Goal: Task Accomplishment & Management: Use online tool/utility

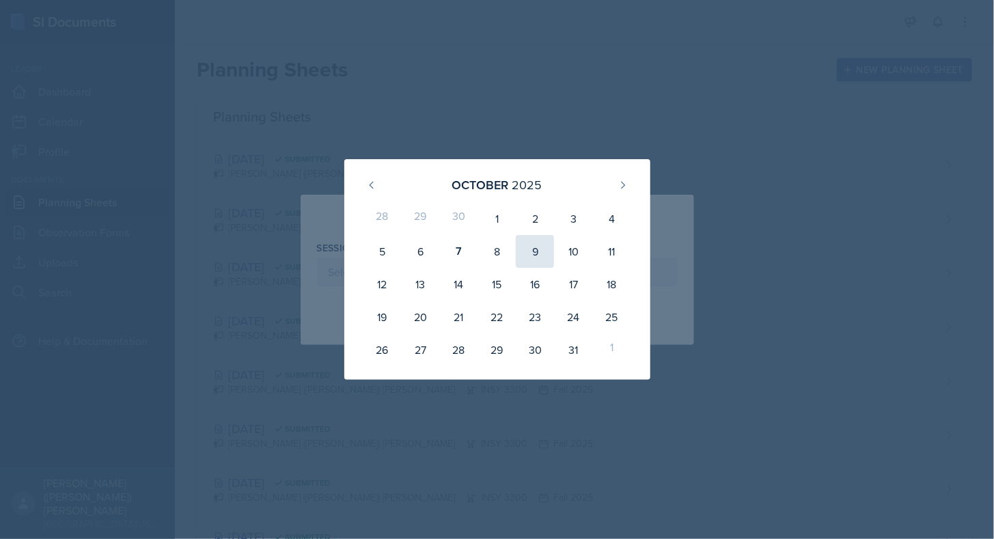
click at [542, 253] on div "9" at bounding box center [535, 251] width 38 height 33
type input "[DATE]"
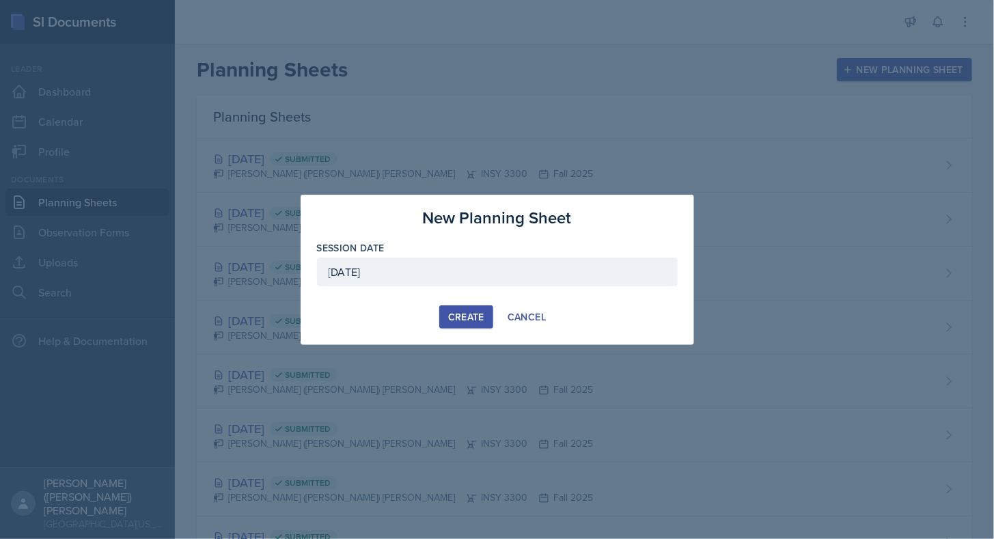
click at [464, 321] on div "Create" at bounding box center [466, 316] width 36 height 11
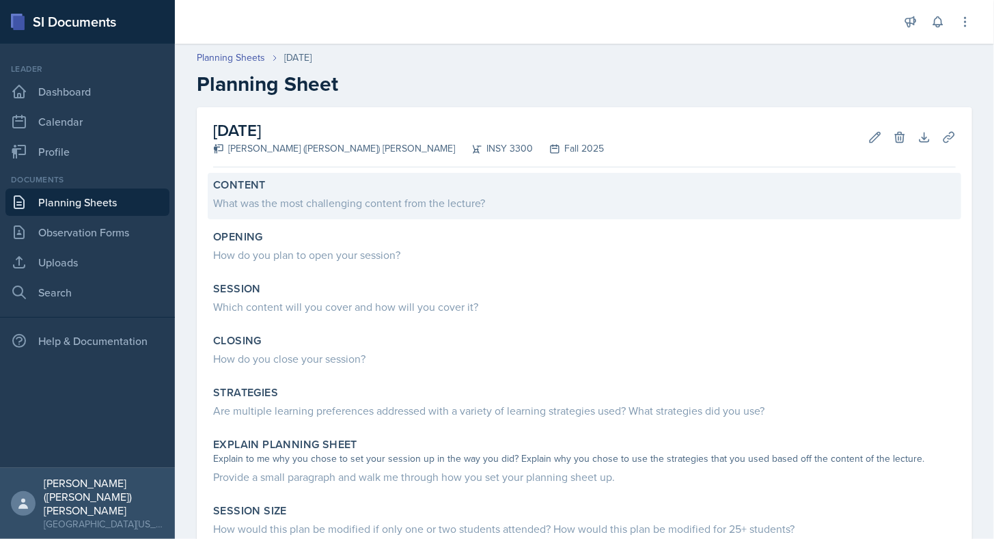
click at [329, 210] on div "What was the most challenging content from the lecture?" at bounding box center [584, 203] width 742 height 16
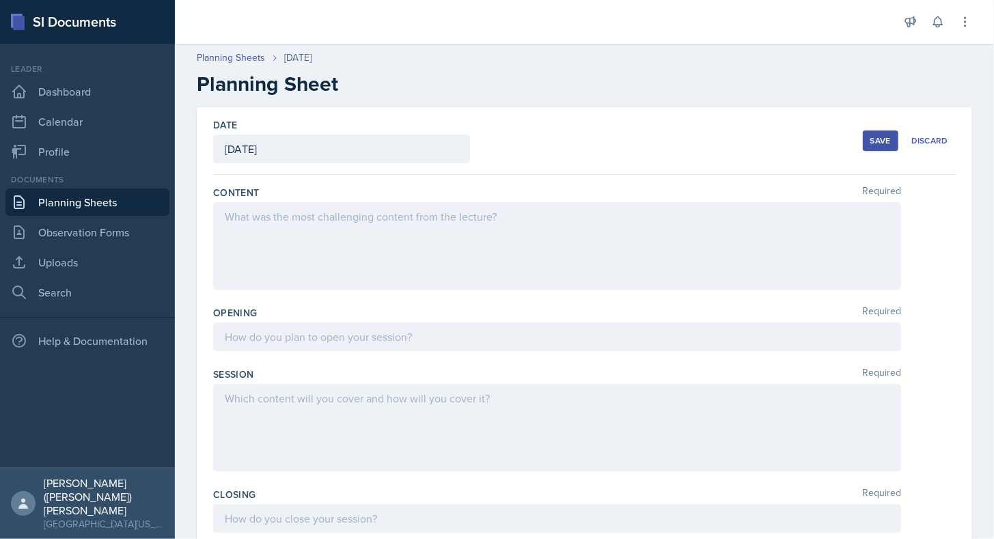
click at [329, 210] on div at bounding box center [557, 245] width 688 height 87
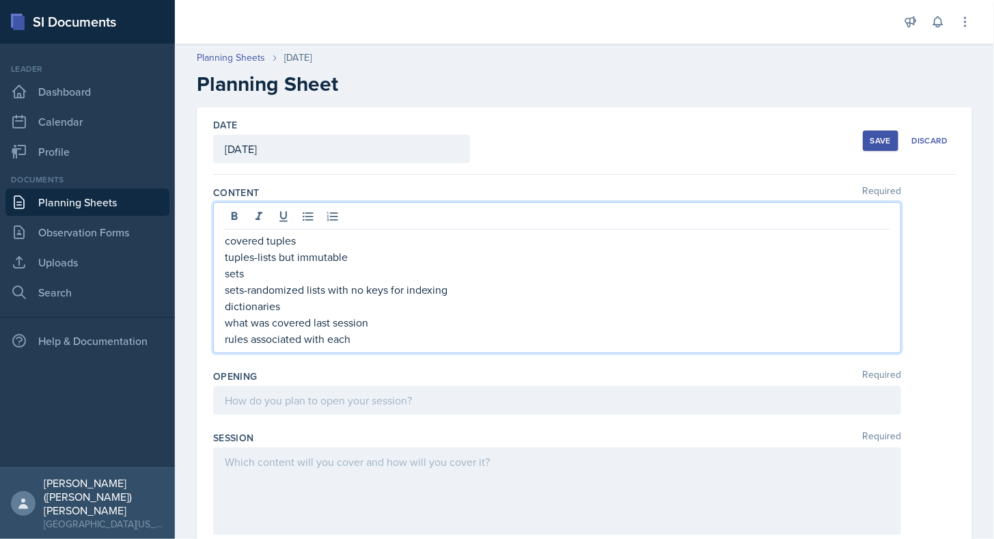
click at [321, 404] on div at bounding box center [557, 400] width 688 height 29
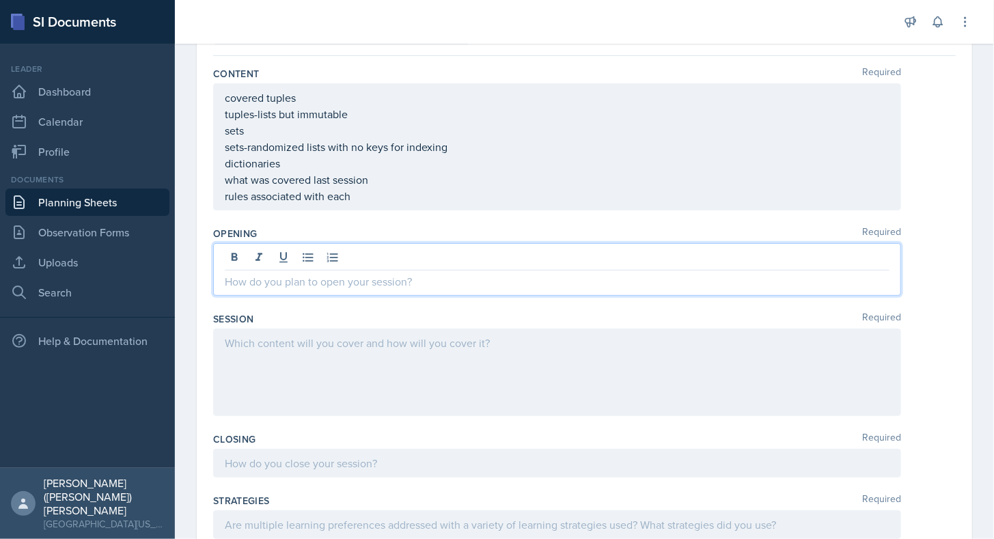
scroll to position [120, 0]
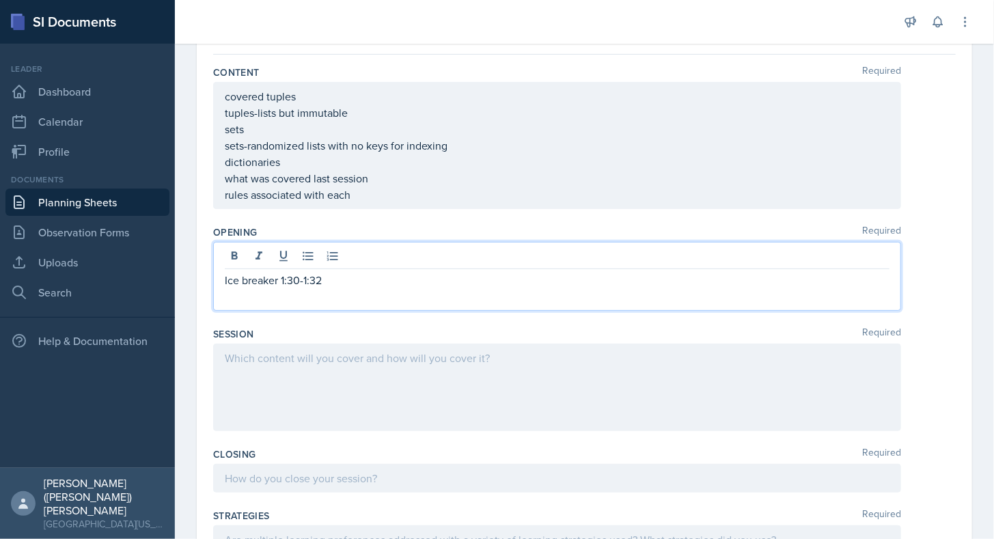
click at [225, 279] on p "Ice breaker 1:30-1:32" at bounding box center [557, 280] width 665 height 16
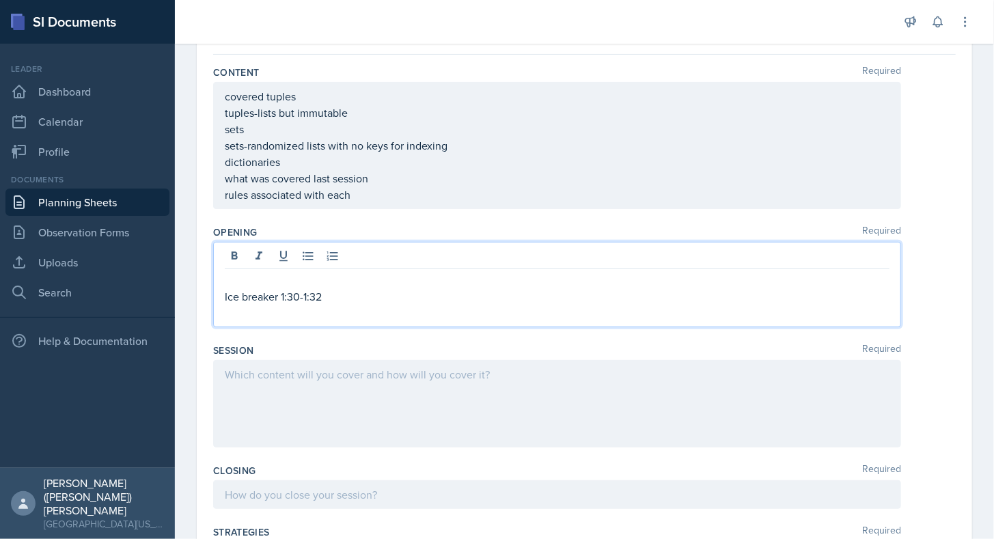
click at [225, 279] on p at bounding box center [557, 280] width 665 height 16
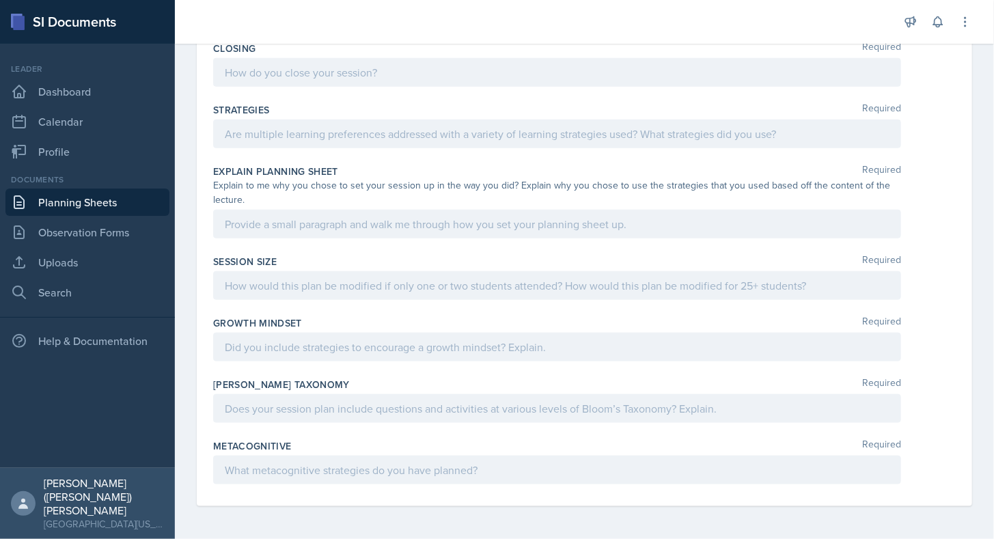
click at [284, 292] on p at bounding box center [557, 285] width 665 height 16
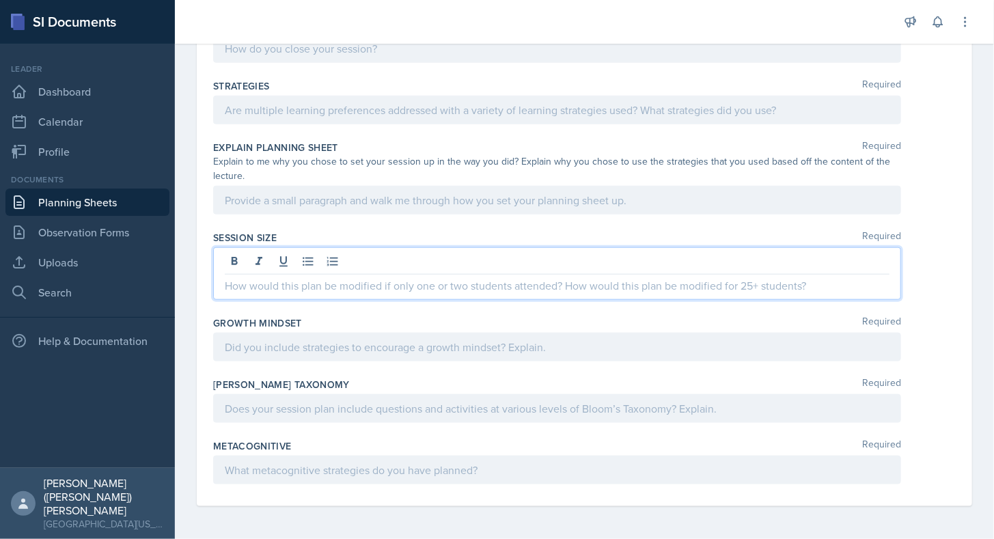
scroll to position [519, 0]
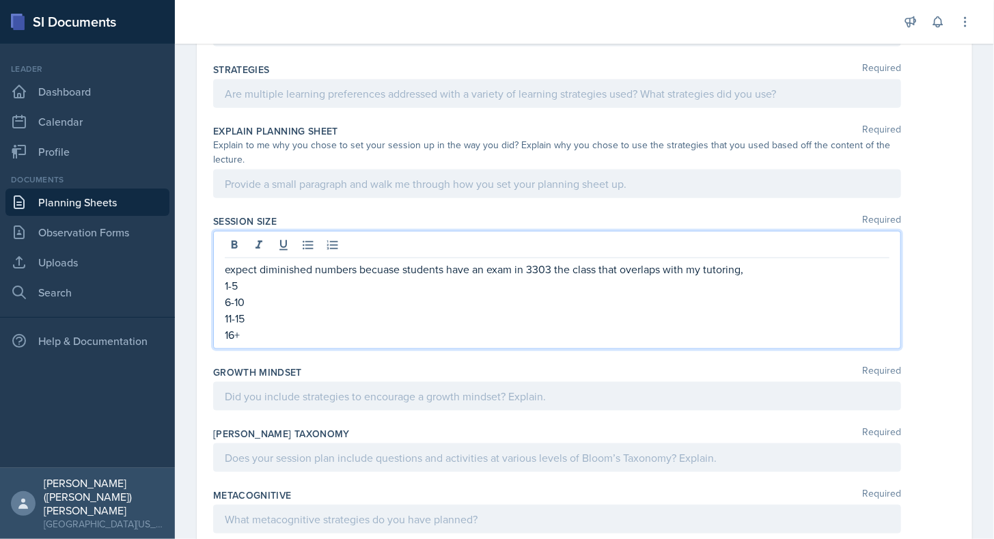
click at [301, 192] on p at bounding box center [557, 184] width 665 height 16
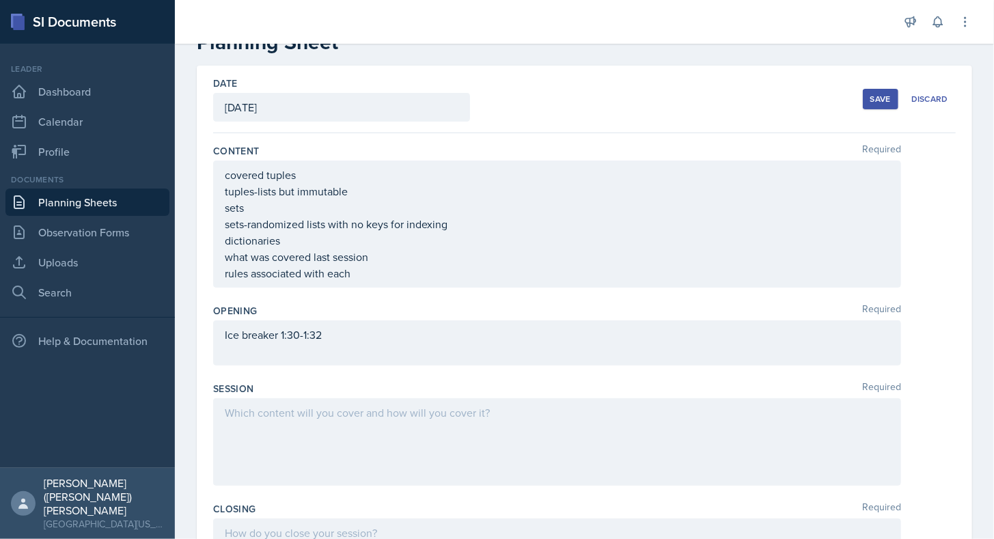
scroll to position [66, 0]
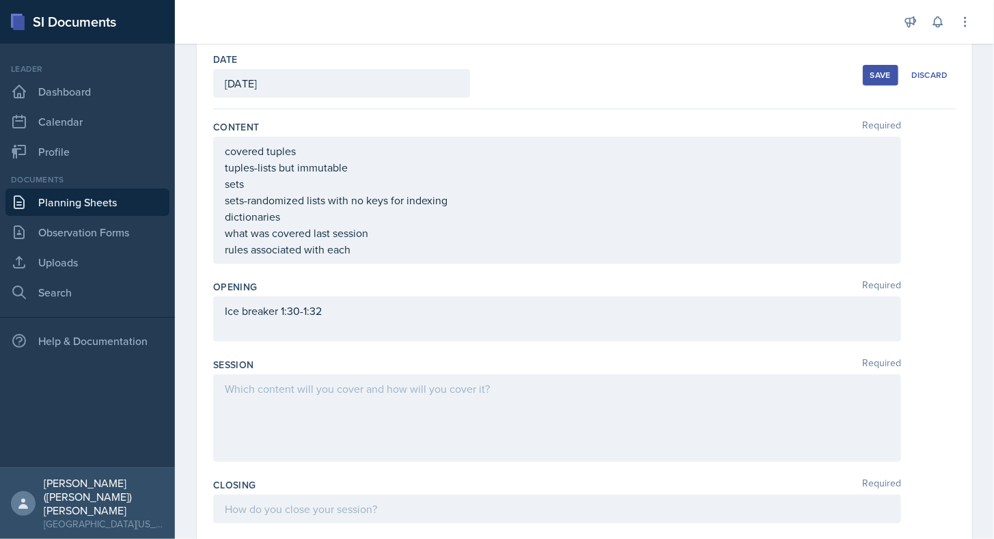
click at [333, 335] on p at bounding box center [557, 327] width 665 height 16
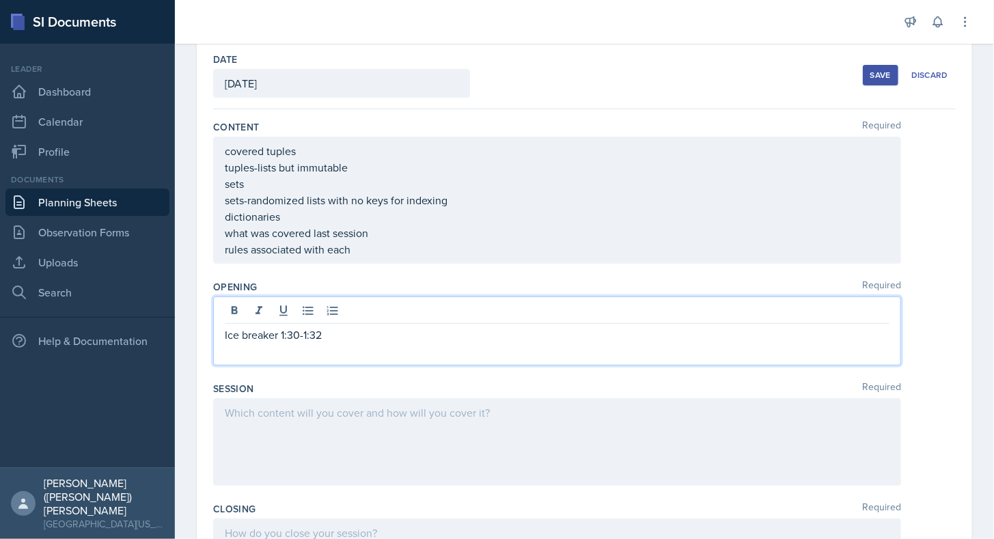
scroll to position [89, 0]
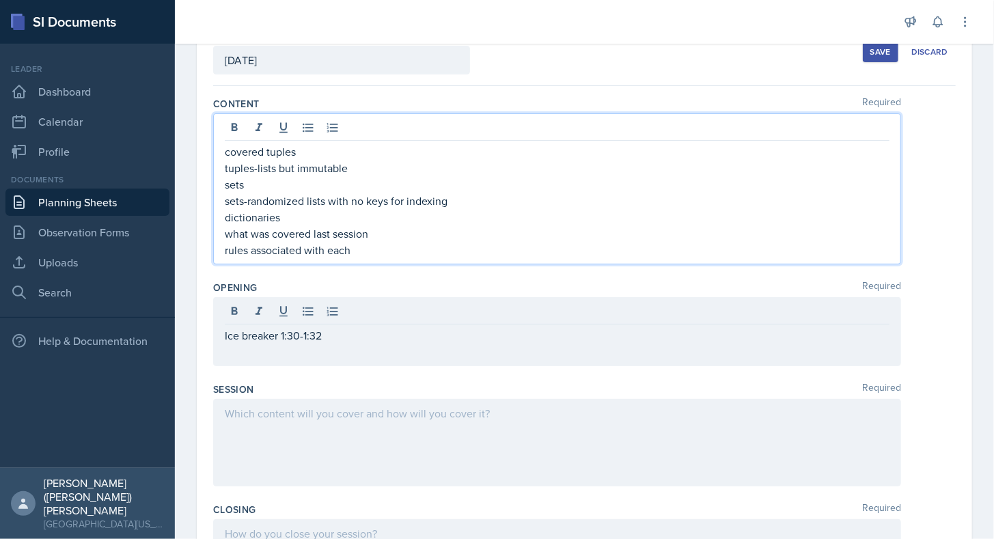
click at [365, 253] on p "rules associated with each" at bounding box center [557, 250] width 665 height 16
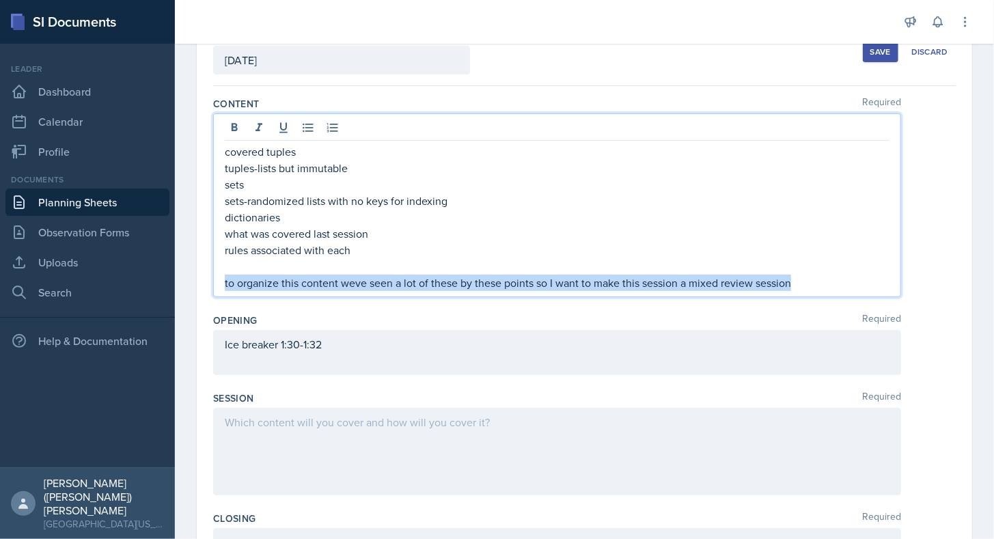
drag, startPoint x: 602, startPoint y: 261, endPoint x: 216, endPoint y: 281, distance: 386.4
click at [216, 281] on div "covered tuples tuples-lists but immutable sets sets-randomized lists with no ke…" at bounding box center [557, 205] width 688 height 184
copy p "to organize this content weve seen a lot of these by these points so I want to …"
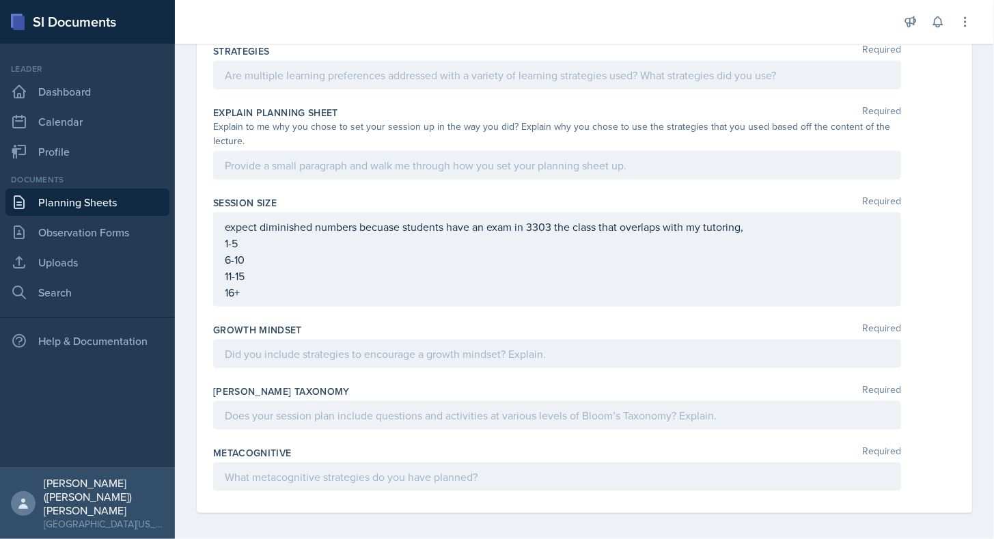
scroll to position [601, 0]
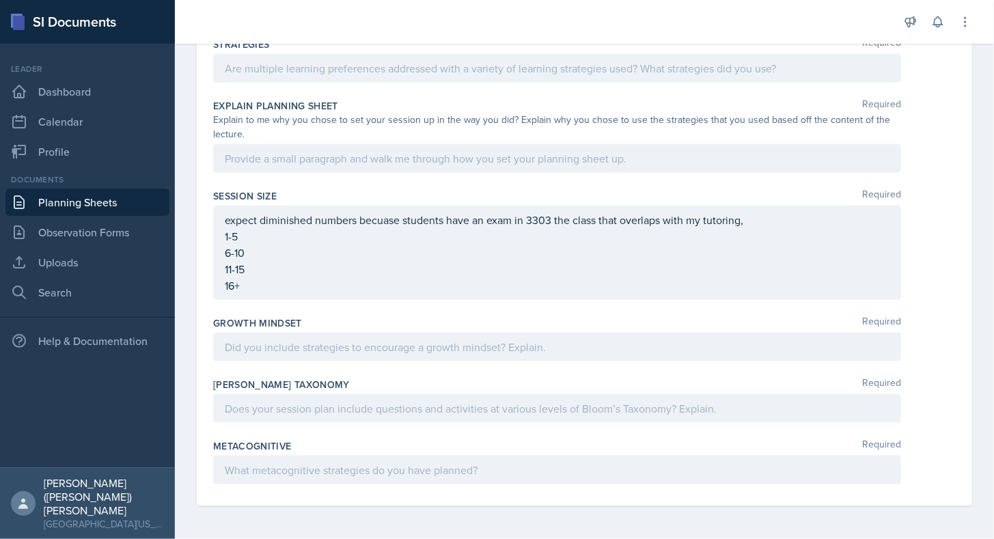
click at [325, 167] on p at bounding box center [557, 158] width 665 height 16
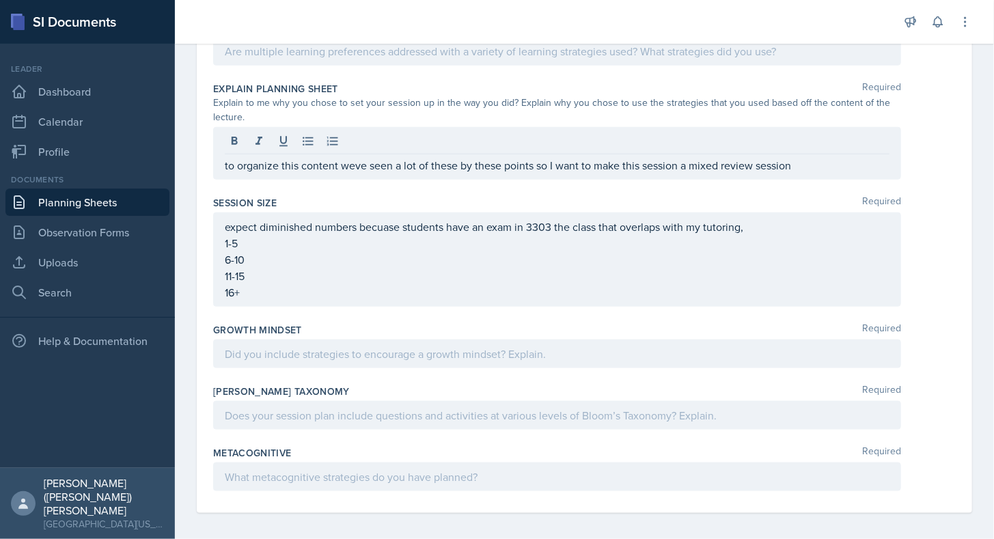
click at [580, 180] on div "Explain Planning Sheet Required Explain to me why you chose to set your session…" at bounding box center [584, 133] width 742 height 114
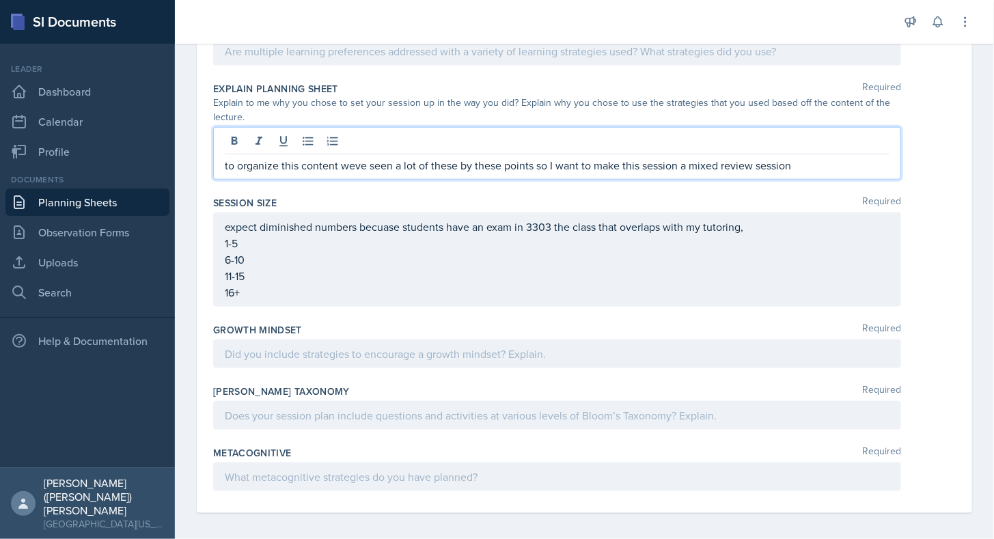
drag, startPoint x: 350, startPoint y: 161, endPoint x: 368, endPoint y: 155, distance: 19.4
click at [368, 157] on p "to organize this content weve seen a lot of these by these points so I want to …" at bounding box center [557, 165] width 665 height 16
click at [372, 221] on div "expect diminished numbers becuase students have an exam in 3303 the class that …" at bounding box center [557, 259] width 688 height 94
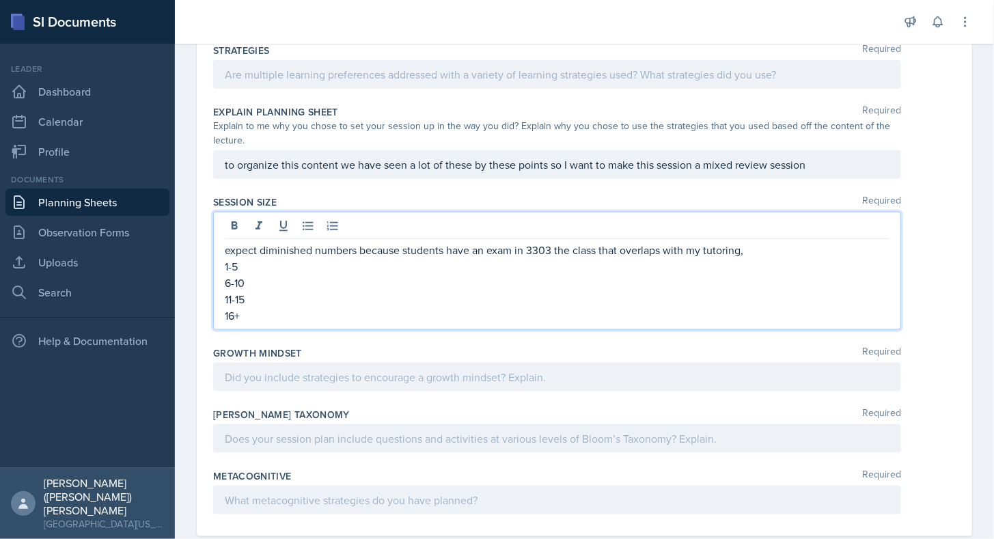
click at [800, 246] on p "expect diminished numbers because students have an exam in 3303 the class that …" at bounding box center [557, 250] width 665 height 16
click at [292, 260] on p "1-5" at bounding box center [557, 266] width 665 height 16
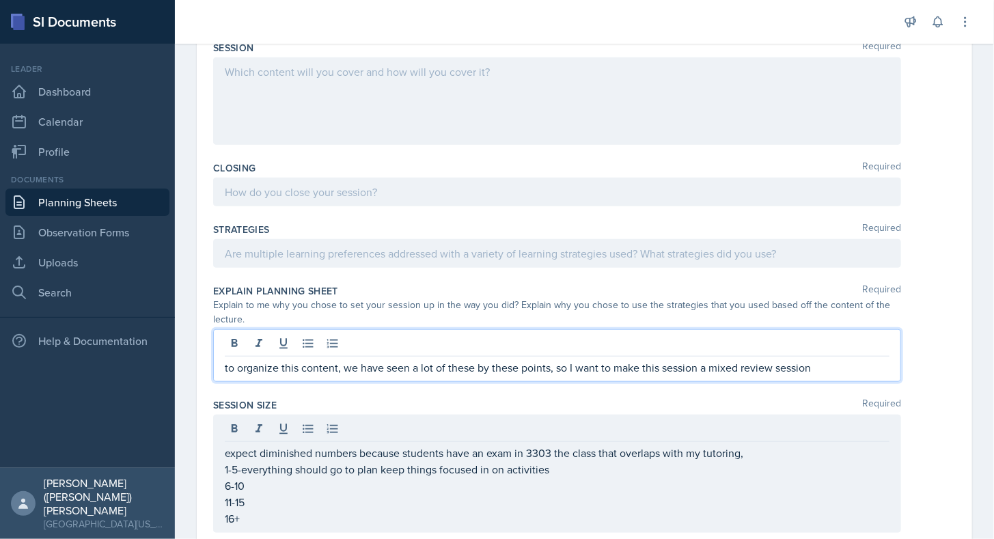
scroll to position [400, 0]
click at [813, 365] on p "to organize this content, we have seen a lot of these by these points, so I wan…" at bounding box center [557, 366] width 665 height 16
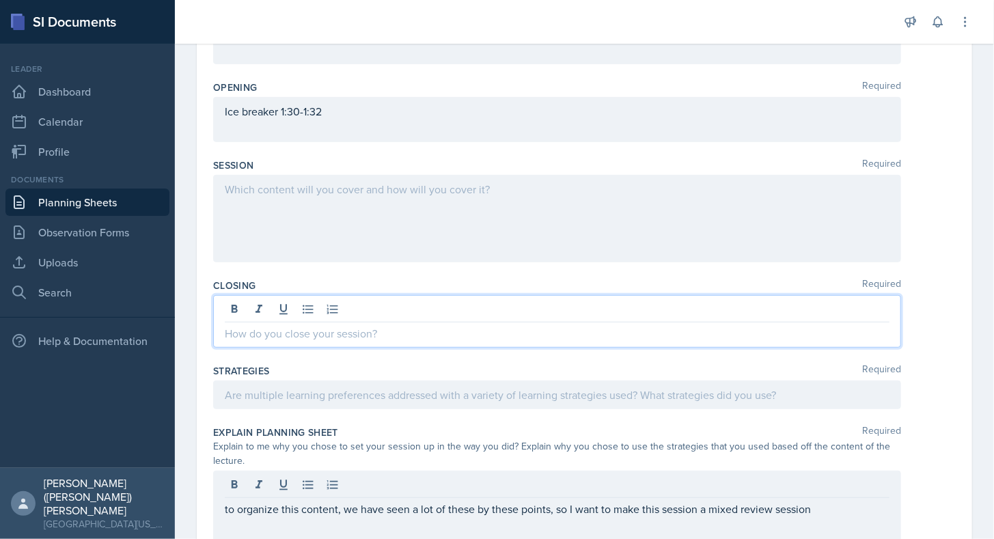
click at [509, 328] on p at bounding box center [557, 333] width 665 height 16
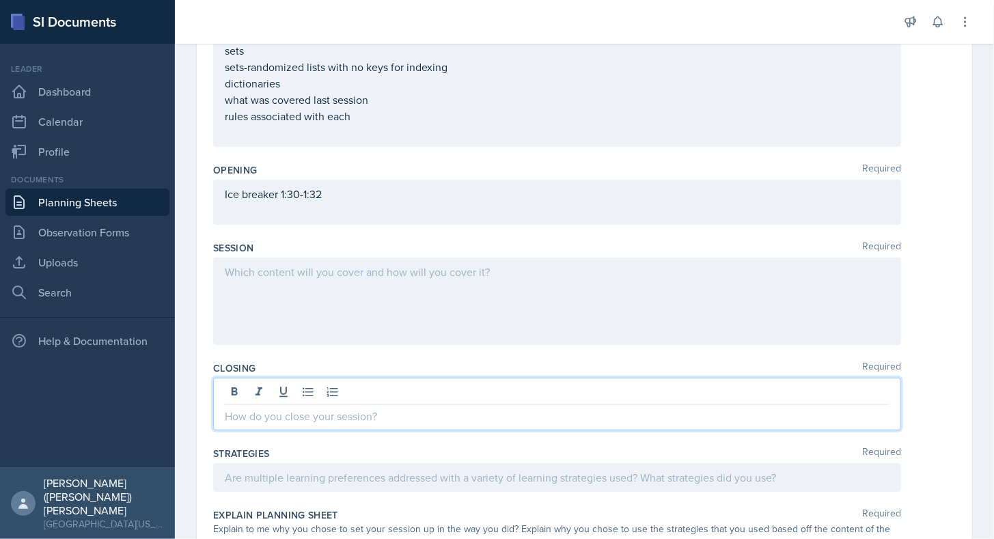
click at [483, 284] on div at bounding box center [557, 300] width 688 height 87
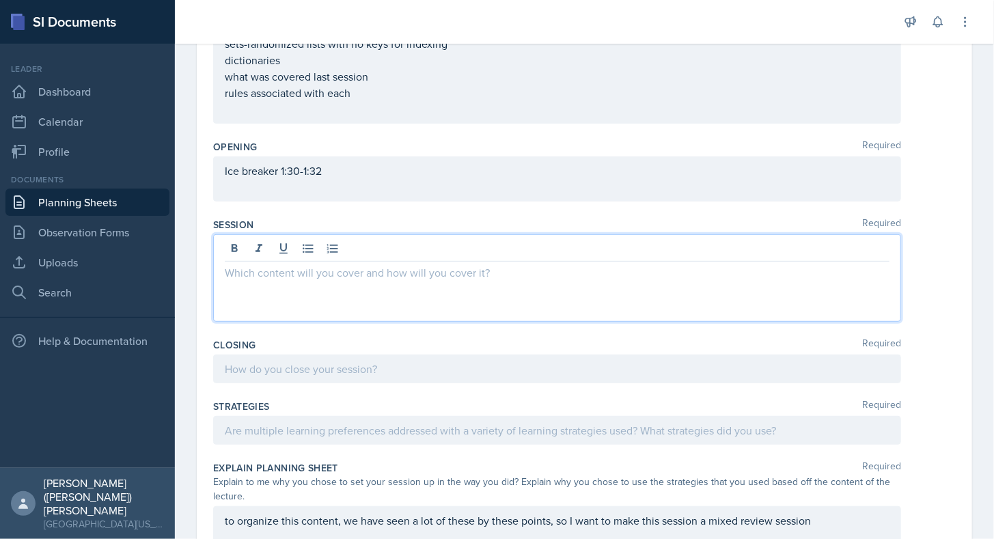
scroll to position [246, 0]
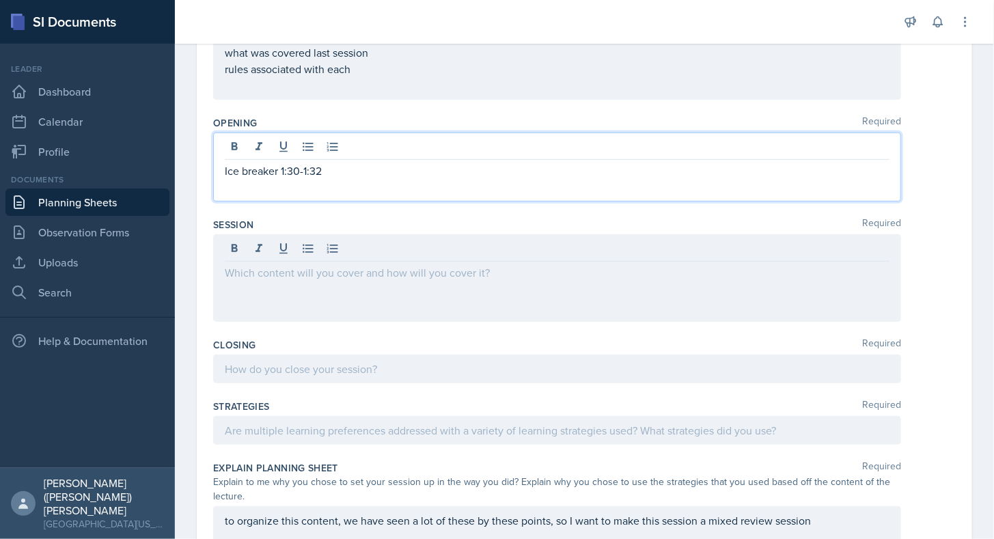
click at [325, 183] on p at bounding box center [557, 187] width 665 height 16
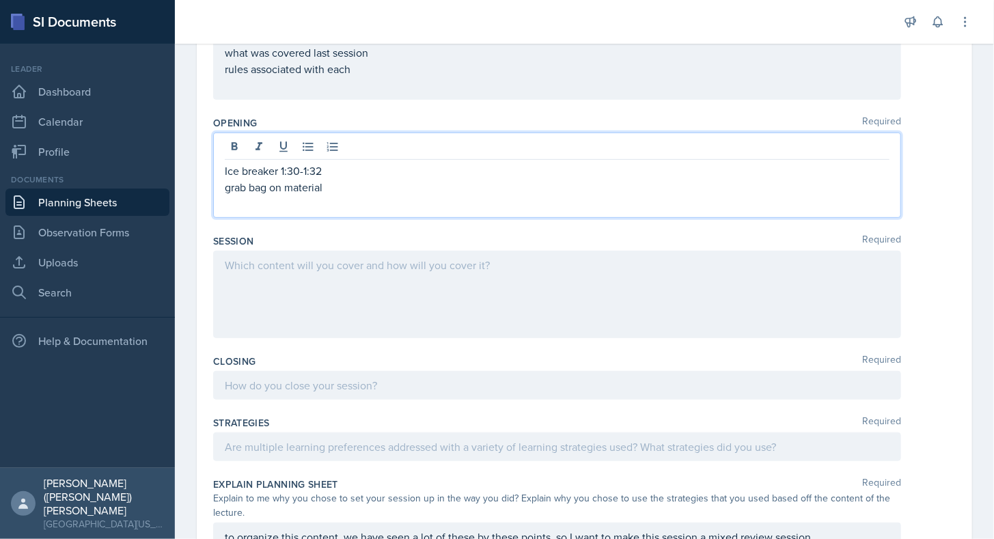
click at [352, 182] on p "grab bag on material" at bounding box center [557, 187] width 665 height 16
click at [356, 200] on p at bounding box center [557, 203] width 665 height 16
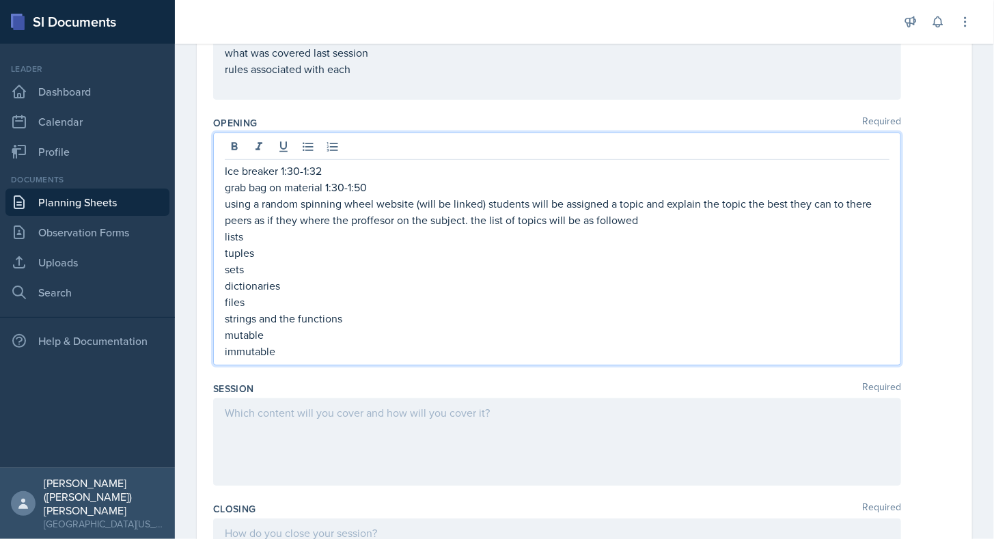
click at [324, 439] on div at bounding box center [557, 441] width 688 height 87
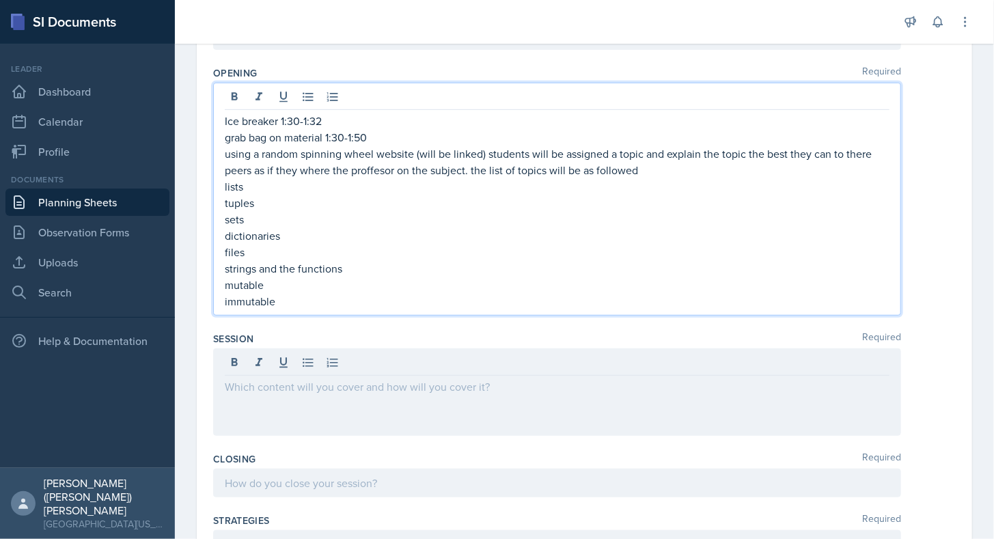
scroll to position [319, 0]
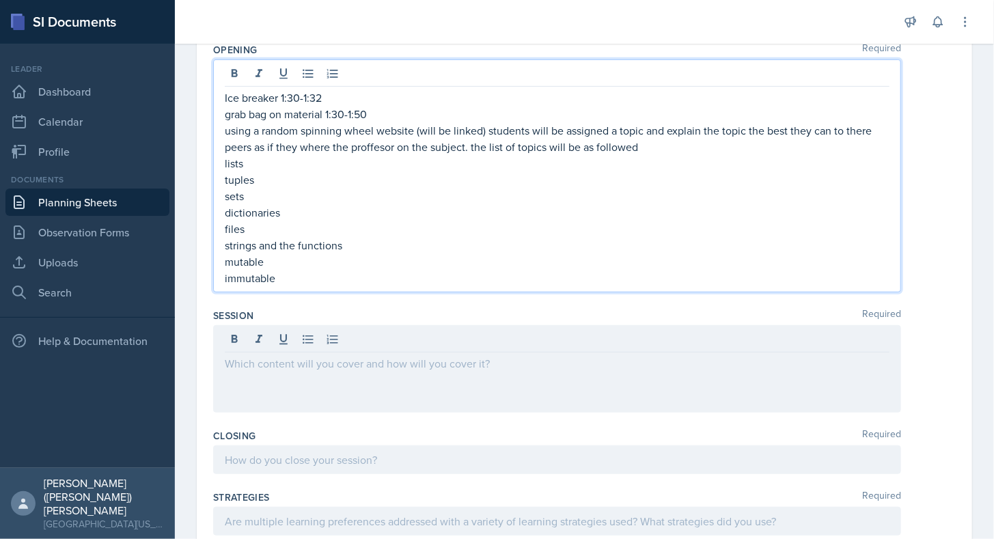
click at [287, 276] on p "immutable" at bounding box center [557, 278] width 665 height 16
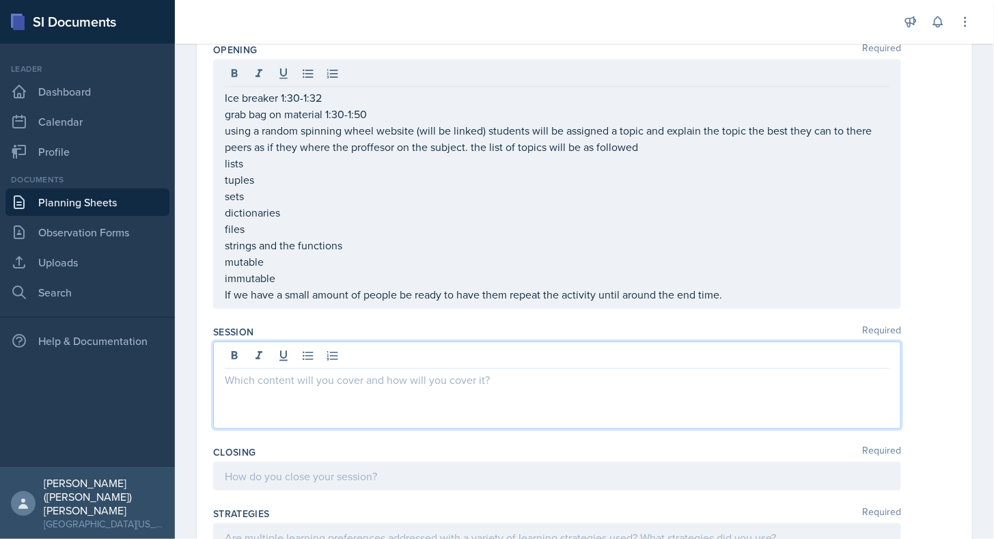
click at [301, 344] on div at bounding box center [557, 384] width 688 height 87
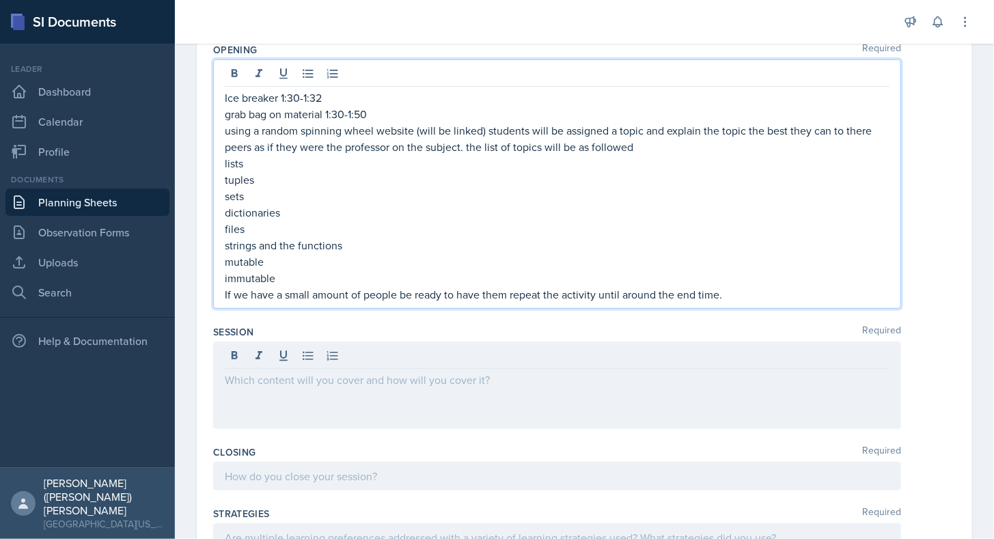
click at [464, 418] on div at bounding box center [557, 384] width 688 height 87
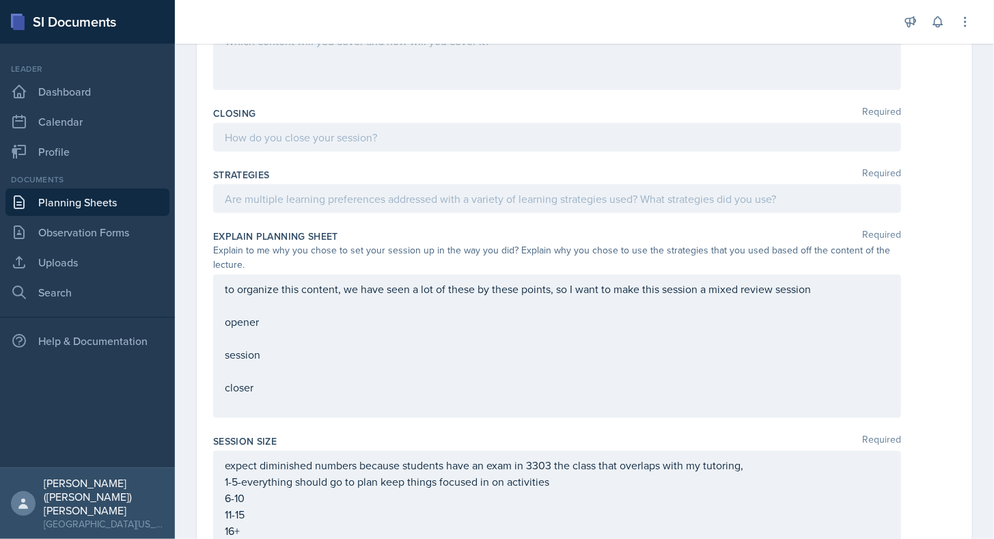
click at [345, 205] on div at bounding box center [557, 198] width 688 height 29
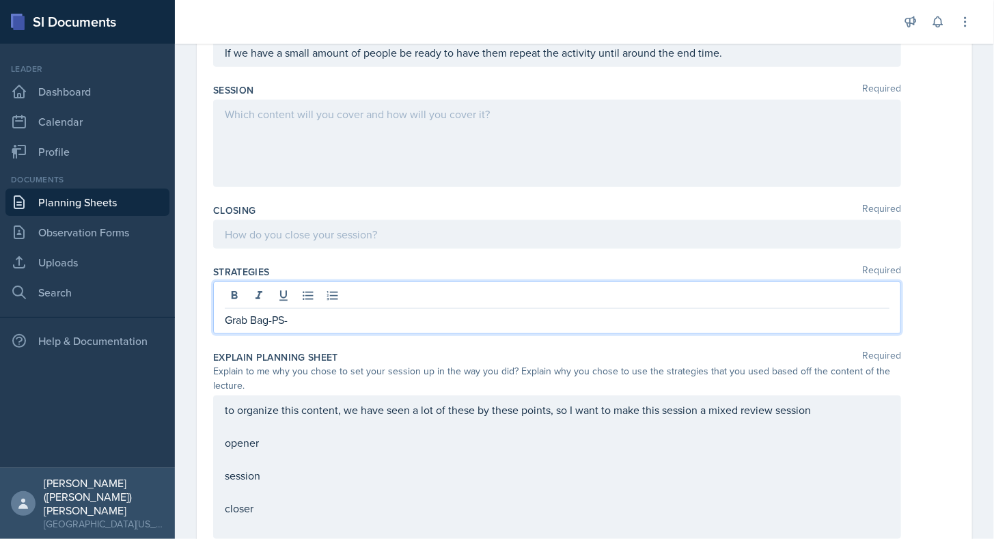
scroll to position [538, 0]
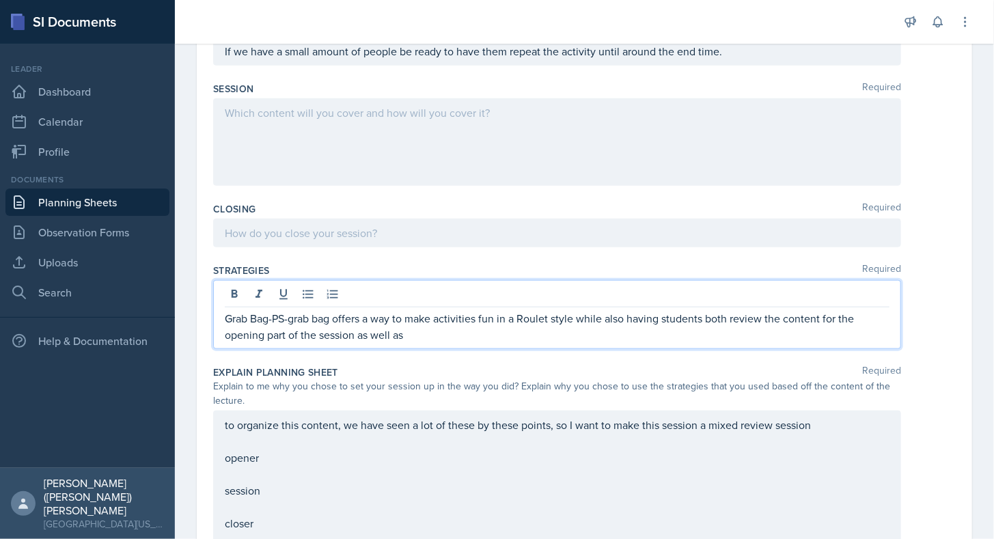
click at [545, 342] on div "Grab Bag-PS-grab bag offers a way to make activities fun in a Roulet style whil…" at bounding box center [557, 314] width 688 height 69
click at [547, 335] on p "Grab Bag-PS-grab bag offers a way to make activities fun in a Roulet style whil…" at bounding box center [557, 326] width 665 height 33
click at [550, 319] on p "Grab Bag-PS-grab bag offers a way to make activities fun in a Roulet style whil…" at bounding box center [557, 326] width 665 height 33
click at [512, 337] on p "Grab Bag-PS-grab bag offers a way to make activities fun in a randomized style …" at bounding box center [557, 326] width 665 height 33
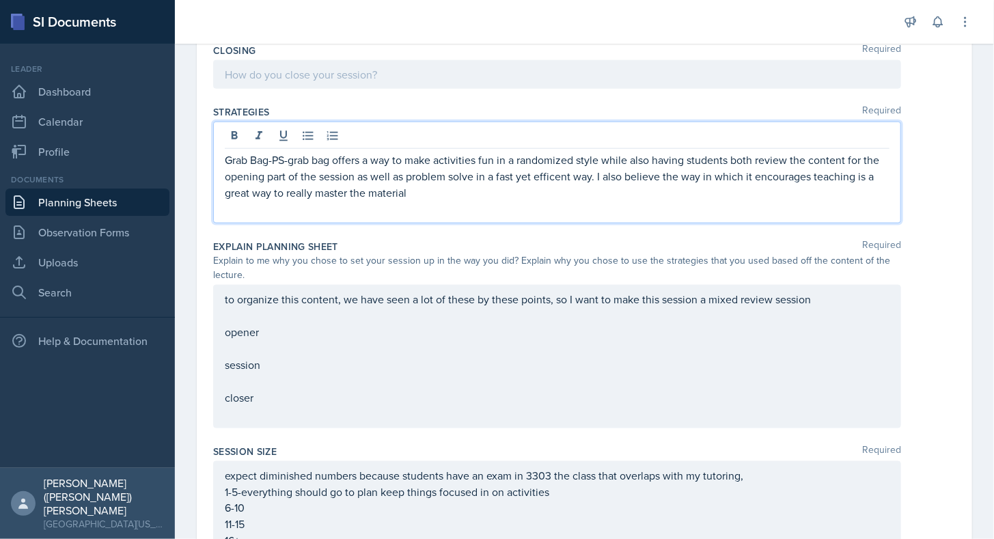
scroll to position [700, 0]
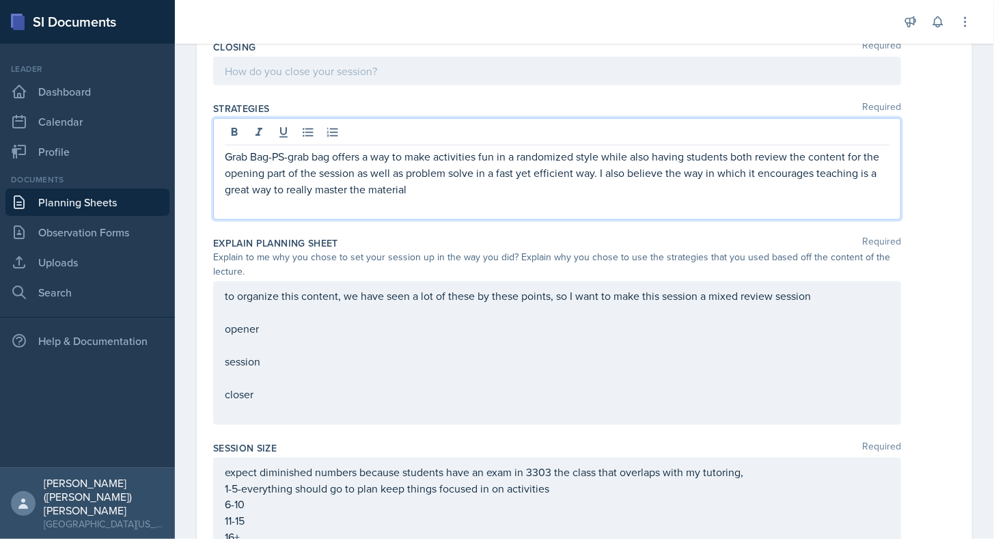
click at [561, 210] on div "Grab Bag-PS-grab bag offers a way to make activities fun in a randomized style …" at bounding box center [557, 169] width 688 height 102
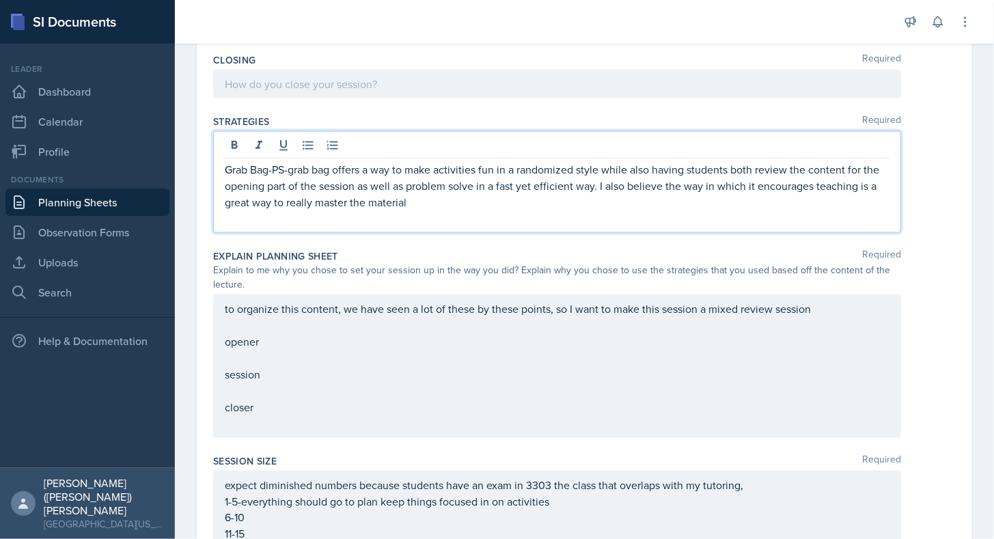
scroll to position [684, 0]
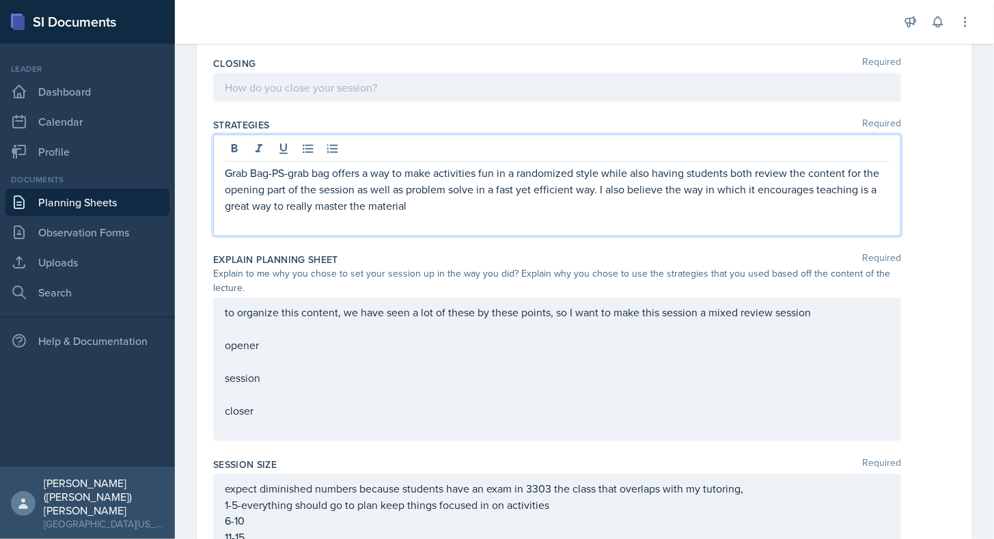
click at [555, 227] on div "Grab Bag-PS-grab bag offers a way to make activities fun in a randomized style …" at bounding box center [557, 186] width 688 height 102
click at [540, 214] on p at bounding box center [557, 222] width 665 height 16
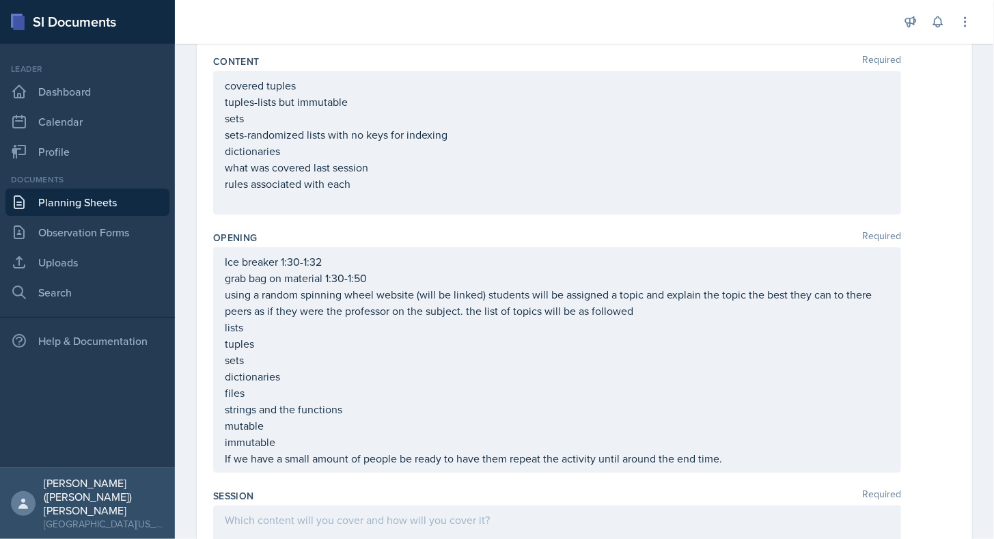
scroll to position [0, 0]
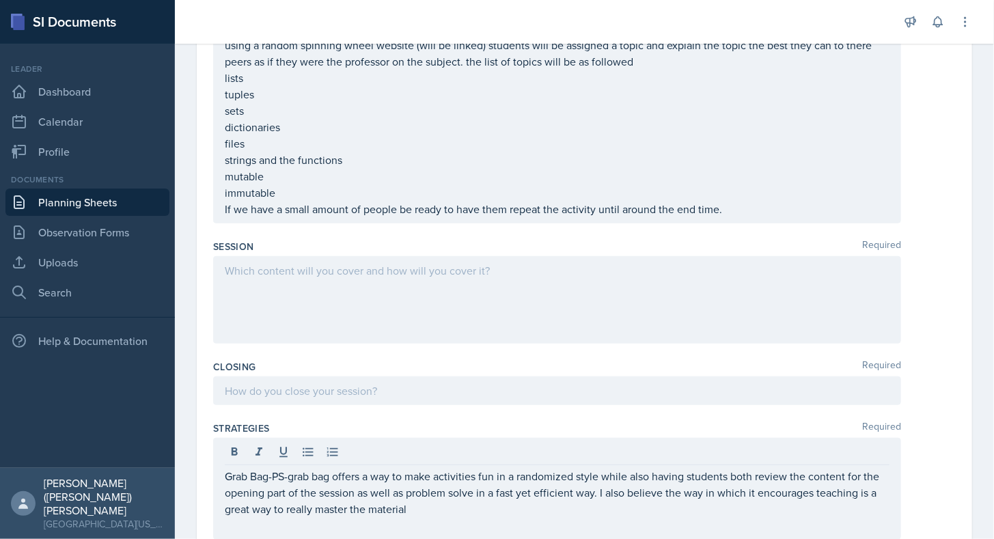
click at [326, 400] on div at bounding box center [557, 390] width 688 height 29
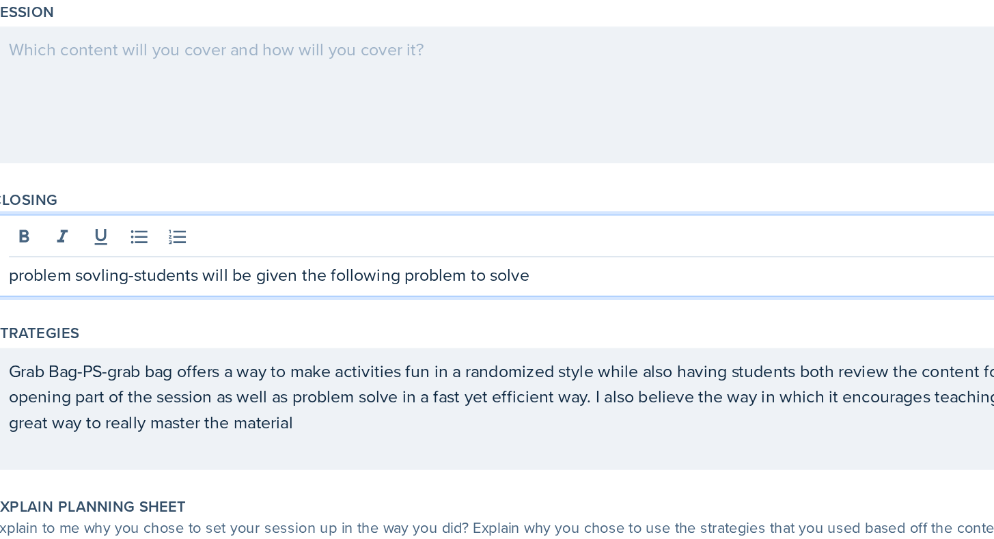
scroll to position [466, 0]
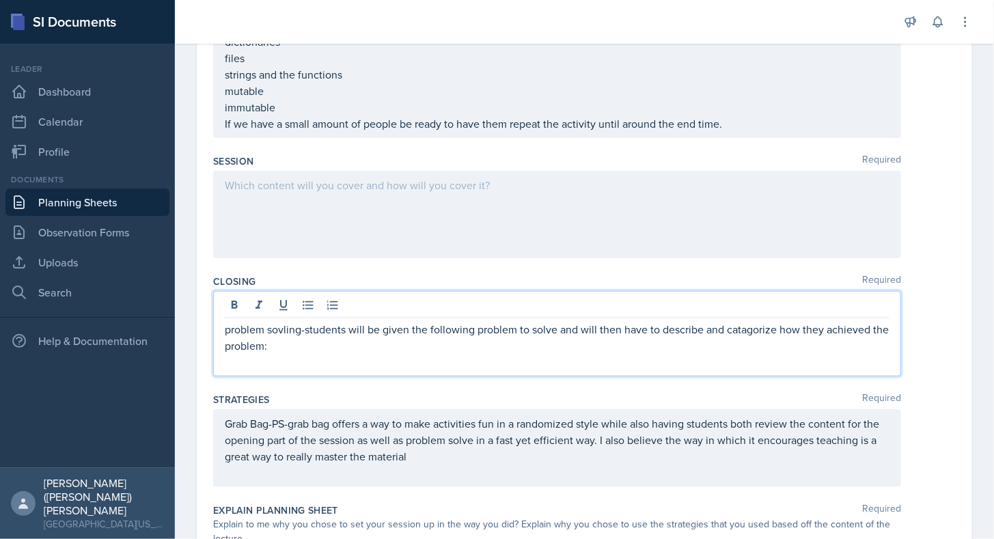
click at [283, 335] on p "problem sovling-students will be given the following problem to solve and will …" at bounding box center [557, 337] width 665 height 33
click at [344, 480] on div "Grab Bag-PS-grab bag offers a way to make activities fun in a randomized style …" at bounding box center [557, 448] width 688 height 78
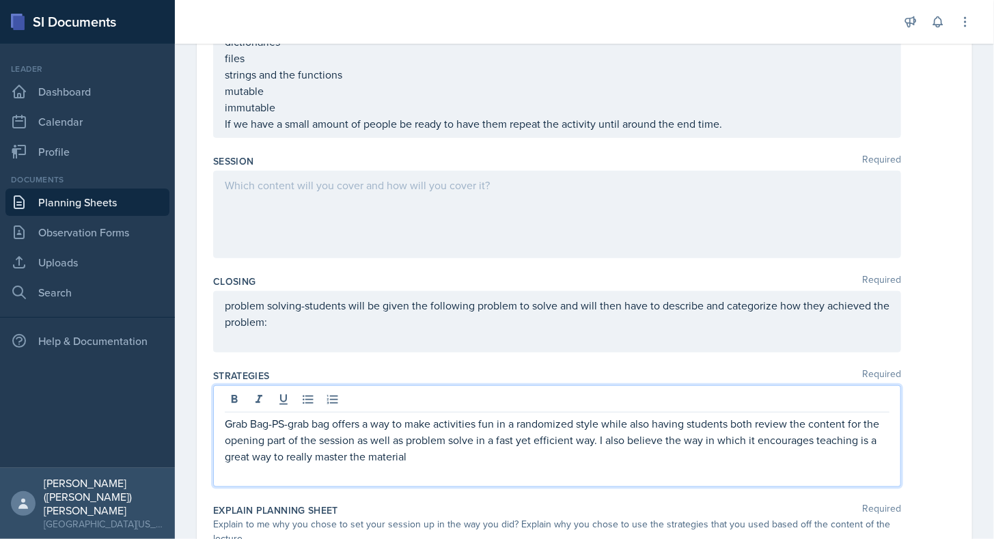
scroll to position [489, 0]
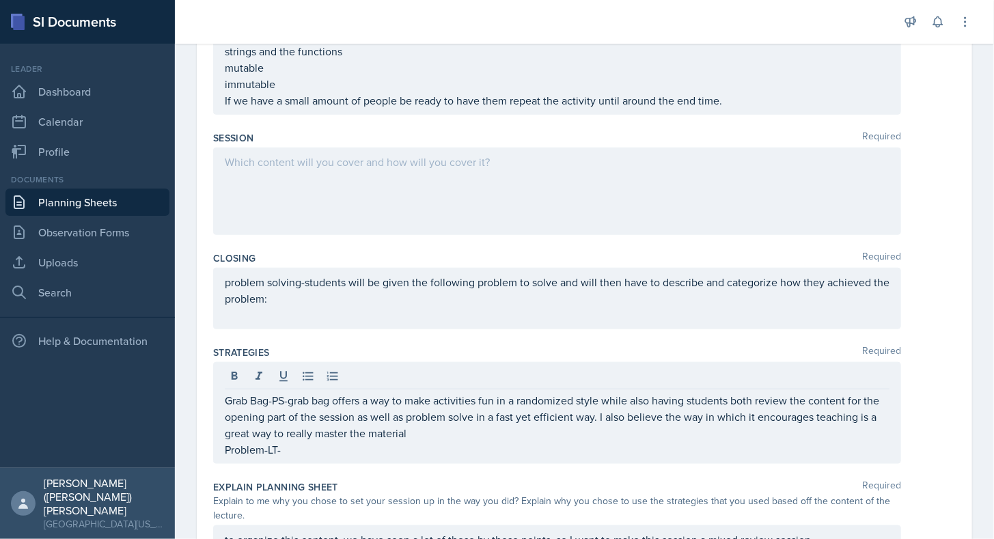
click at [223, 445] on div "Grab Bag-PS-grab bag offers a way to make activities fun in a randomized style …" at bounding box center [557, 413] width 688 height 102
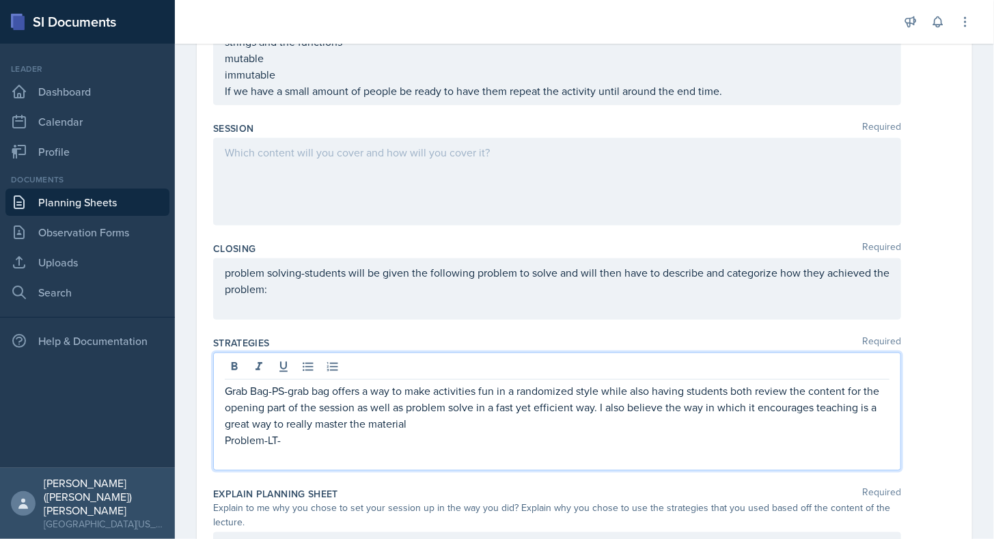
scroll to position [499, 0]
click at [225, 438] on p "Problem-LT-" at bounding box center [557, 439] width 665 height 16
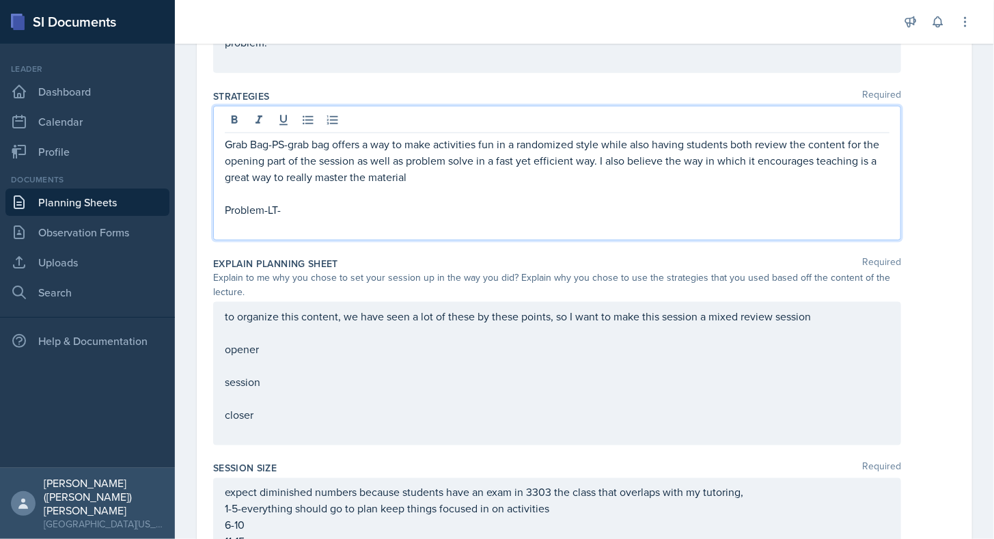
scroll to position [745, 0]
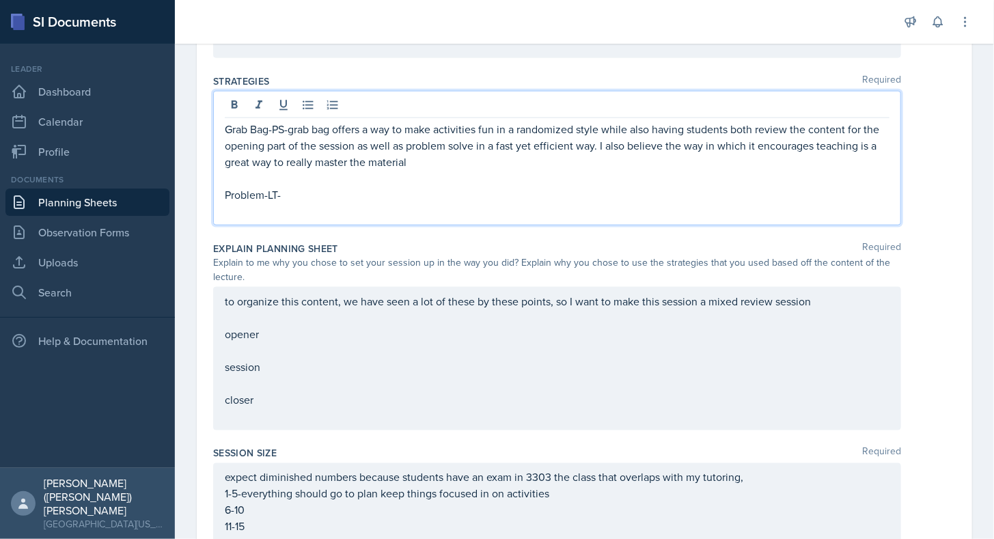
click at [285, 342] on p "opener" at bounding box center [557, 334] width 665 height 16
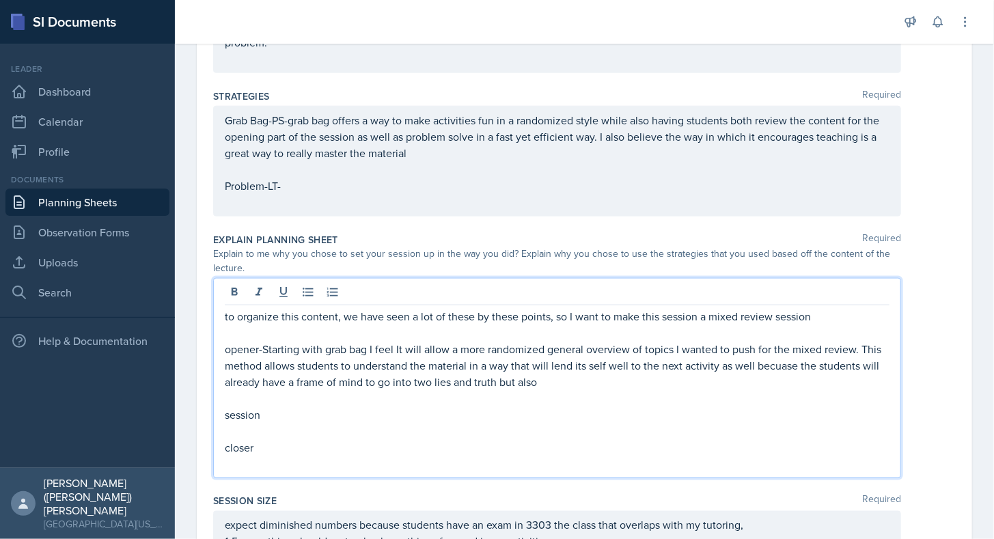
click at [336, 407] on p "session" at bounding box center [557, 414] width 665 height 16
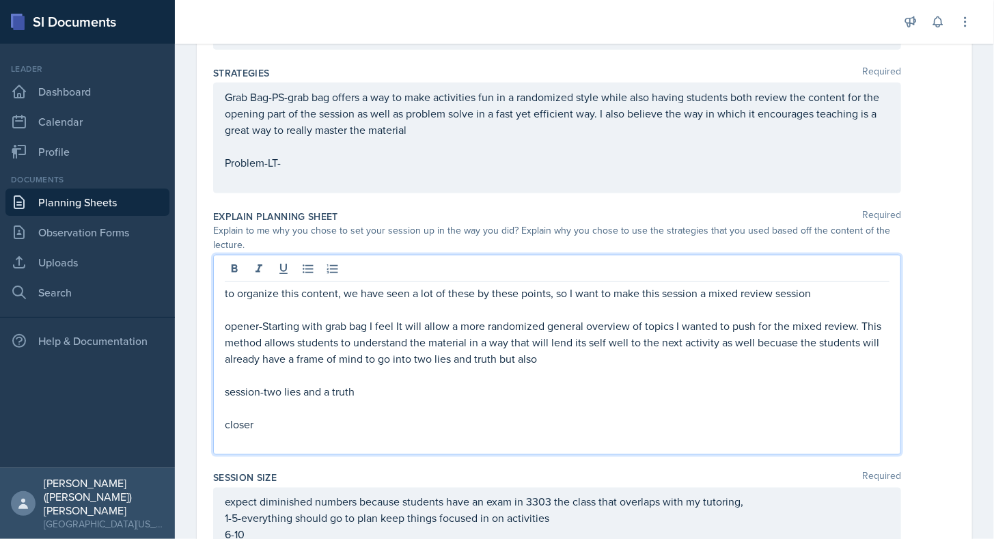
click at [487, 154] on p at bounding box center [557, 146] width 665 height 16
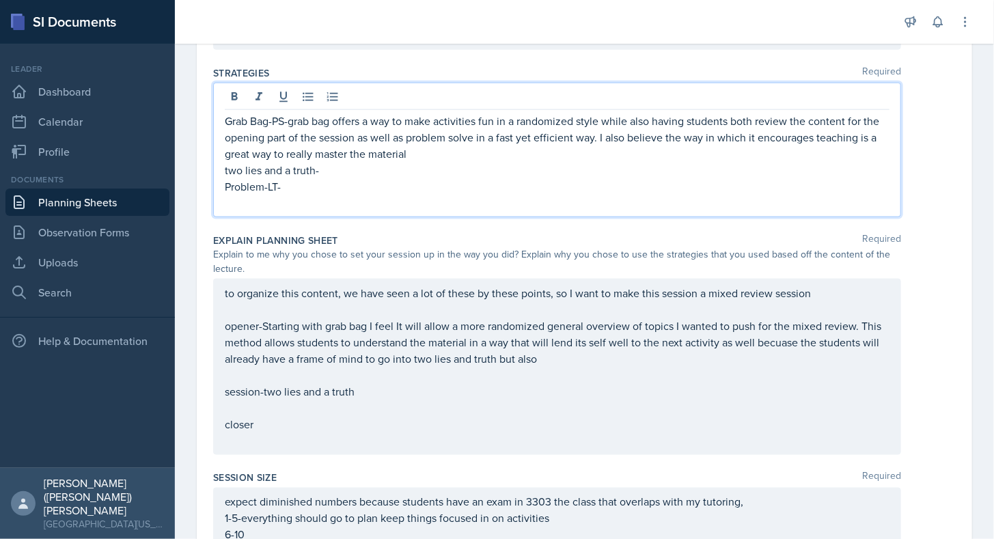
click at [344, 187] on p "Problem-LT-" at bounding box center [557, 186] width 665 height 16
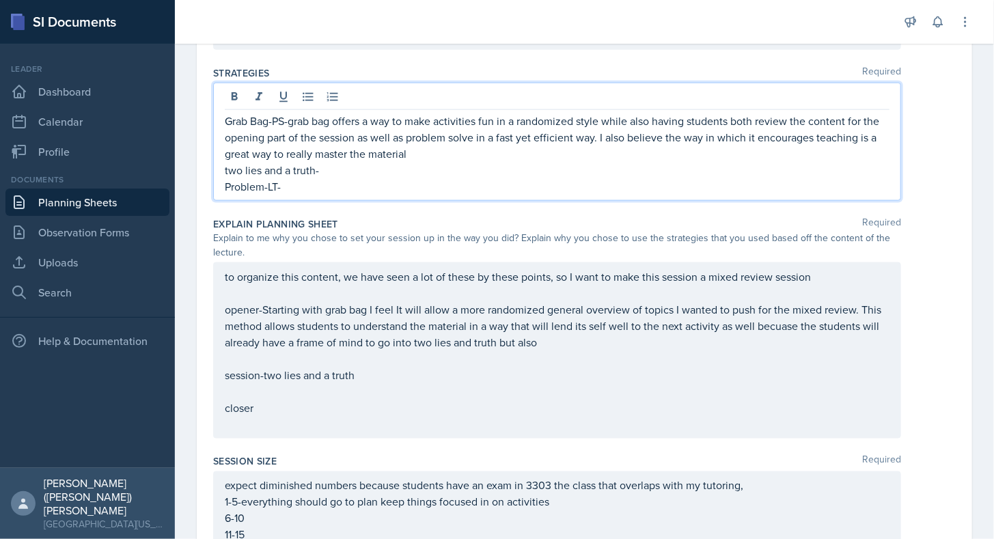
click at [408, 167] on p "two lies and a truth-" at bounding box center [557, 170] width 665 height 16
click at [451, 191] on div "Grab Bag-PS-grab bag offers a way to make activities fun in a randomized style …" at bounding box center [557, 142] width 688 height 118
click at [440, 169] on p "two lies and a truth-RR" at bounding box center [557, 170] width 665 height 16
click at [333, 167] on p "two lies and a truth-RR" at bounding box center [557, 170] width 665 height 16
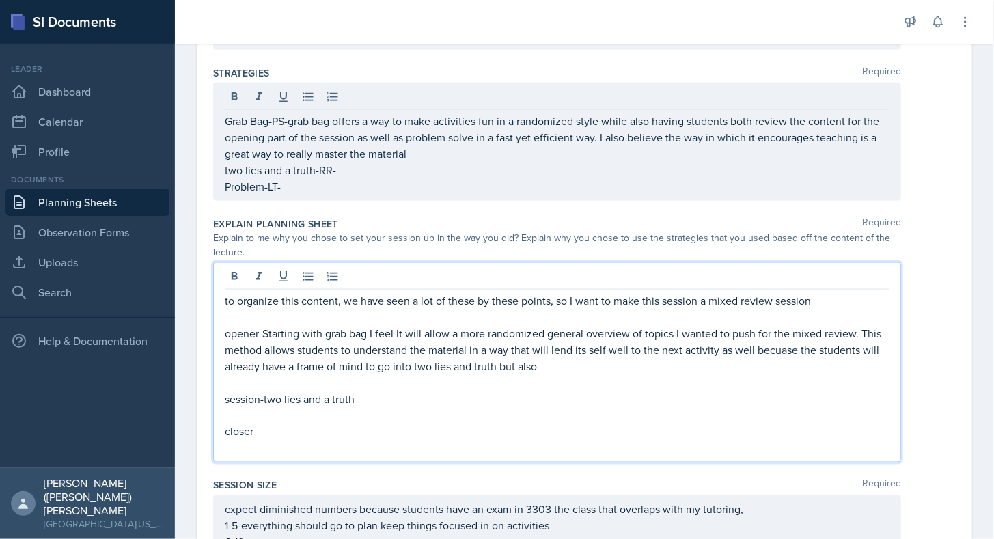
click at [374, 369] on div "to organize this content, we have seen a lot of these by these points, so I wan…" at bounding box center [557, 374] width 665 height 164
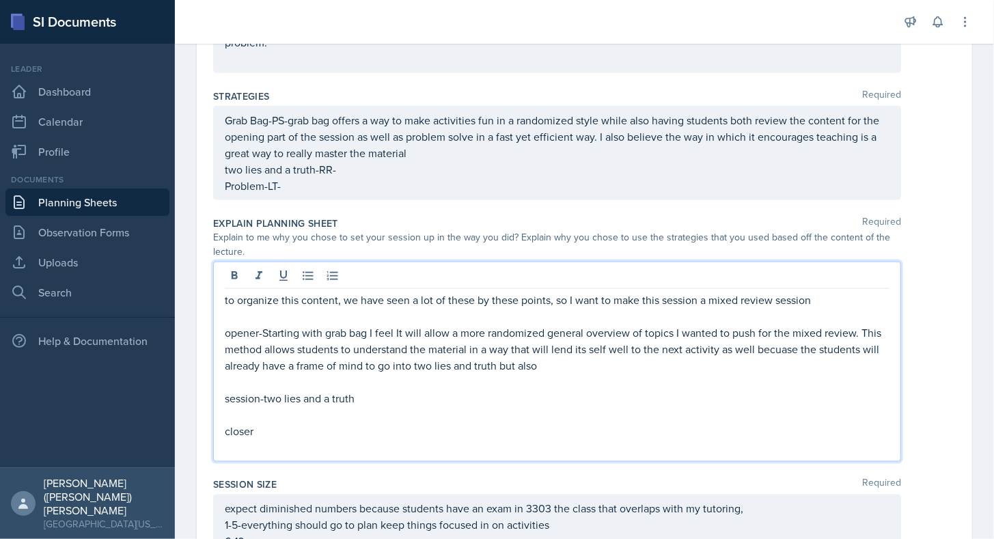
click at [615, 364] on p "opener-Starting with grab bag I feel It will allow a more randomized general ov…" at bounding box center [557, 348] width 665 height 49
click at [584, 362] on p "opener-Starting with grab bag I feel It will allow a more randomized general ov…" at bounding box center [557, 348] width 665 height 49
click at [452, 395] on p "session-two lies and a truth" at bounding box center [557, 398] width 665 height 16
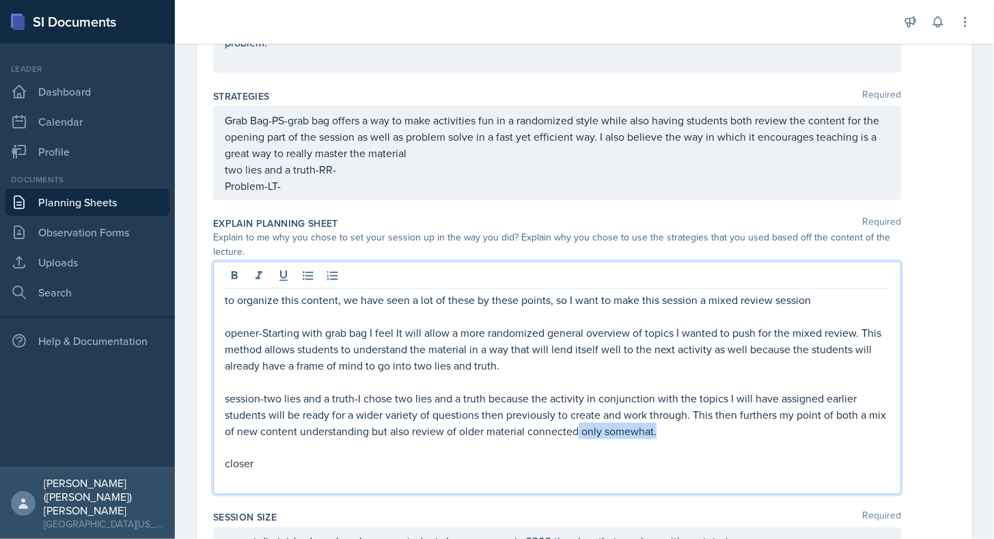
drag, startPoint x: 727, startPoint y: 428, endPoint x: 598, endPoint y: 423, distance: 129.8
click at [598, 423] on p "session-two lies and a truth-I chose two lies and a truth because the activity …" at bounding box center [557, 414] width 665 height 49
click at [557, 463] on p "closer" at bounding box center [557, 464] width 665 height 16
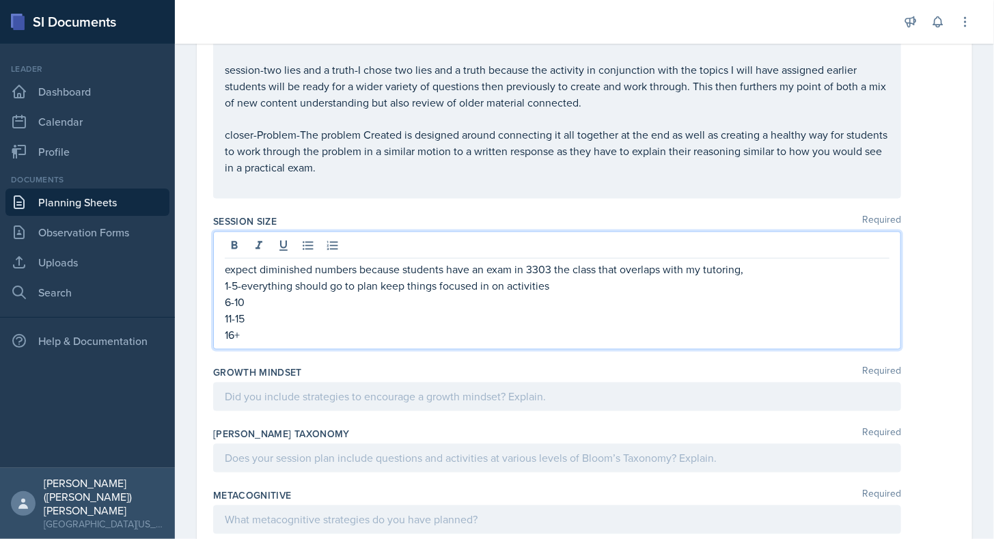
scroll to position [1074, 0]
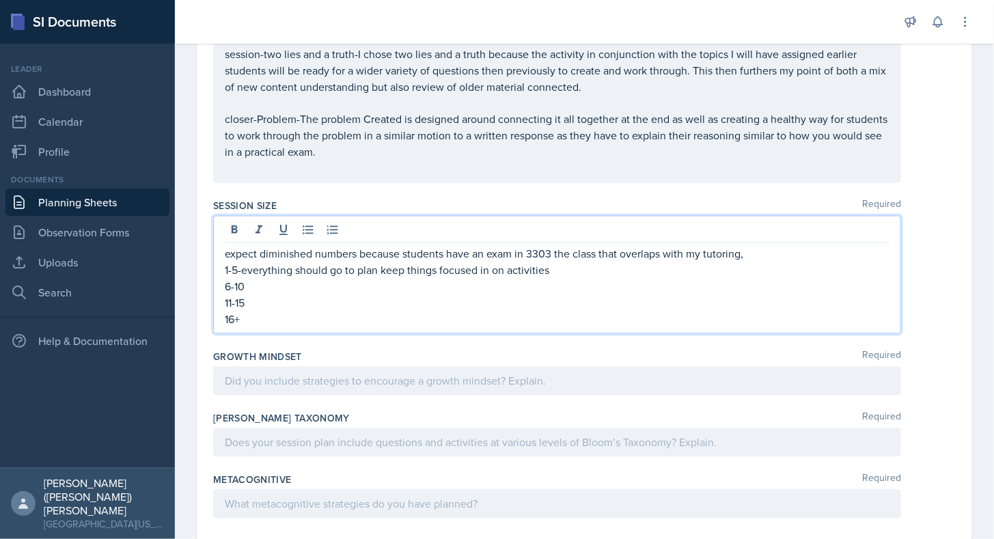
click at [311, 279] on p "6-10" at bounding box center [557, 287] width 665 height 16
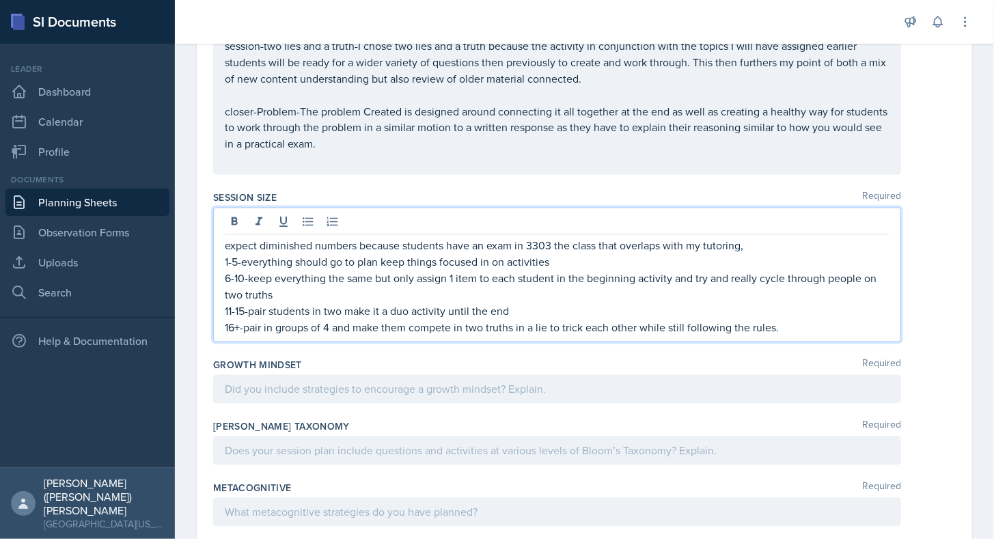
click at [659, 390] on div at bounding box center [557, 389] width 688 height 29
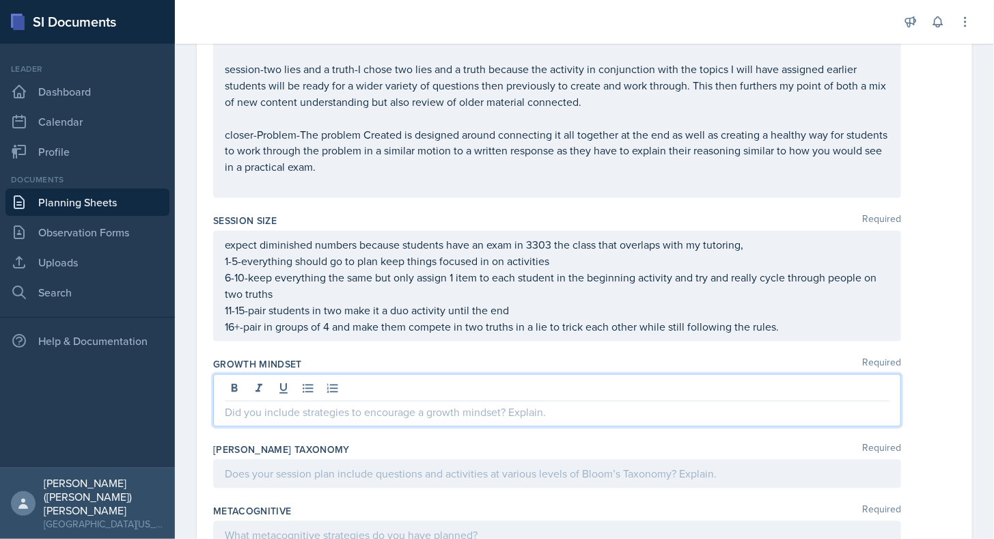
scroll to position [1109, 0]
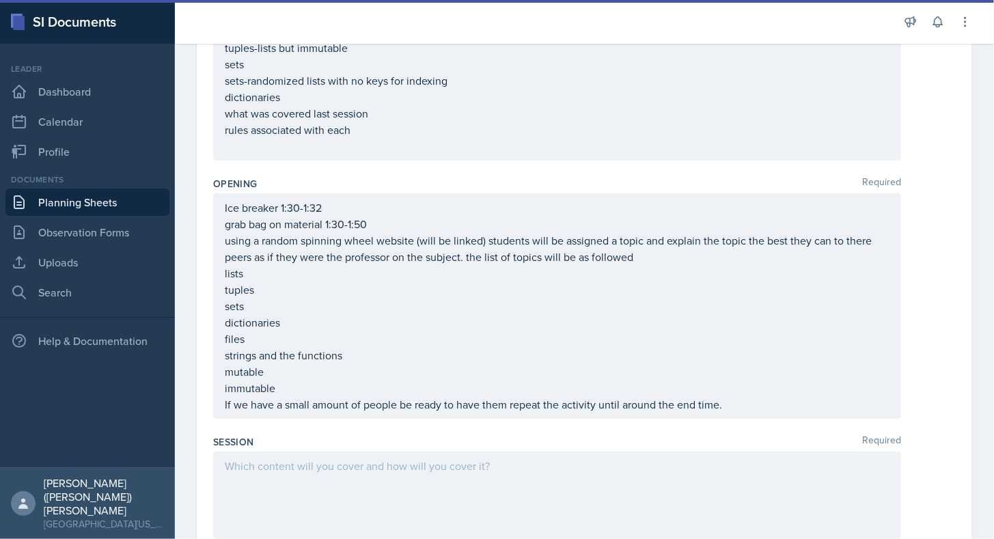
click at [503, 482] on div at bounding box center [557, 494] width 688 height 87
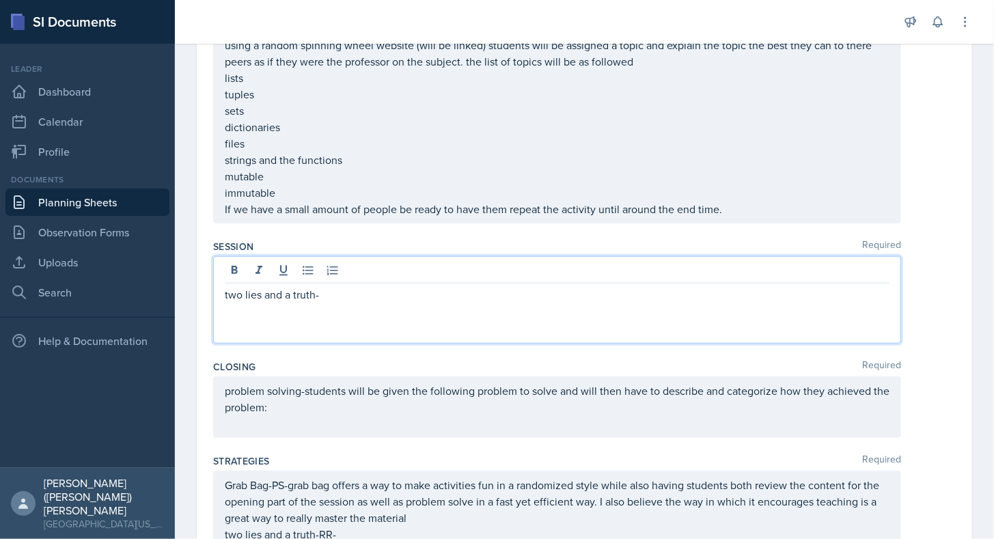
scroll to position [351, 0]
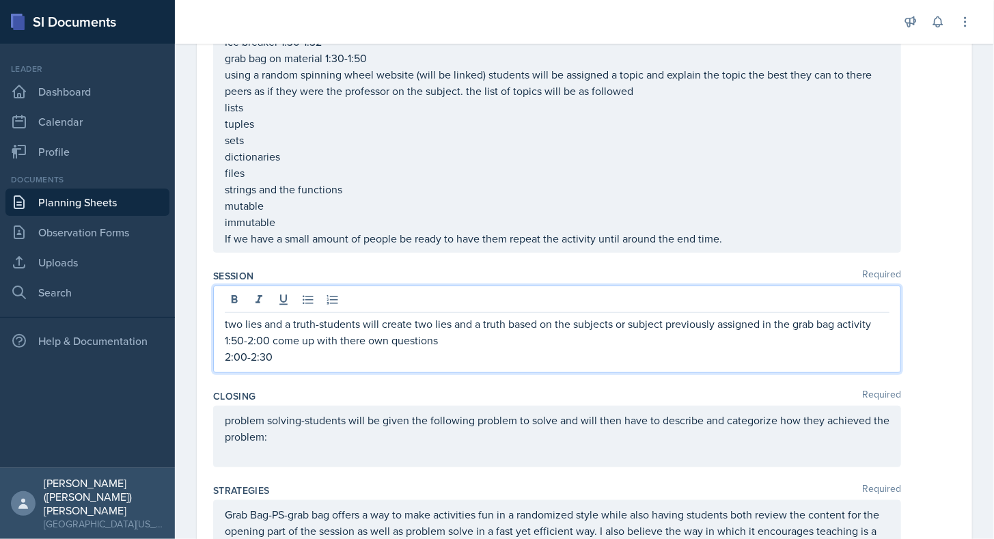
click at [348, 445] on div "problem solving-students will be given the following problem to solve and will …" at bounding box center [557, 436] width 665 height 49
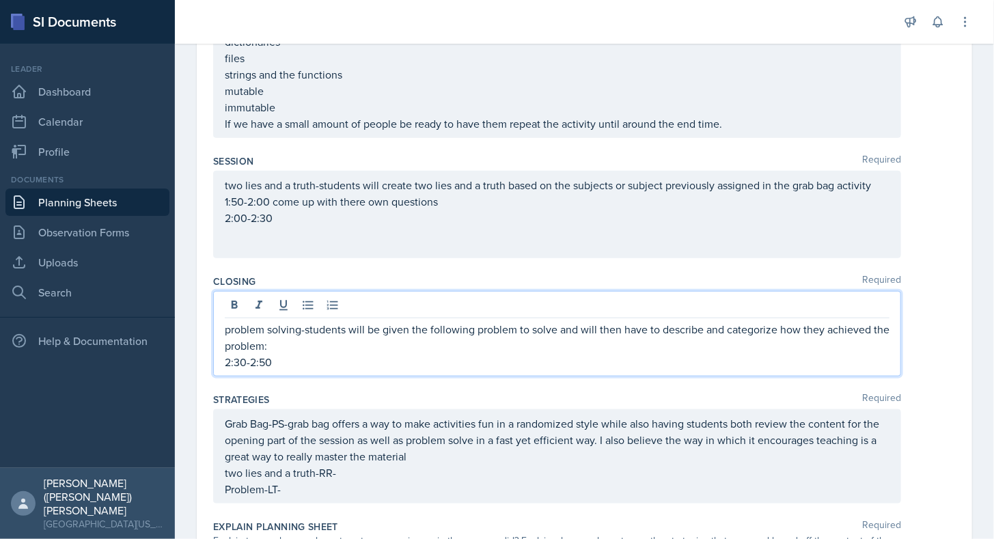
scroll to position [466, 0]
click at [297, 346] on p "problem solving-students will be given the following problem to solve and will …" at bounding box center [557, 337] width 665 height 33
click at [227, 364] on p "2:30-2:50" at bounding box center [557, 362] width 665 height 16
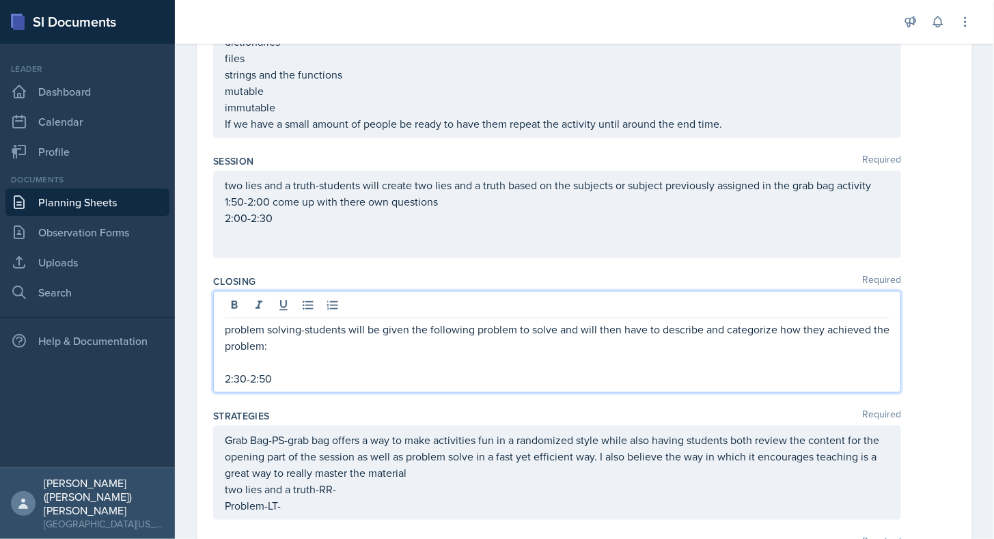
click at [290, 359] on p at bounding box center [557, 362] width 665 height 16
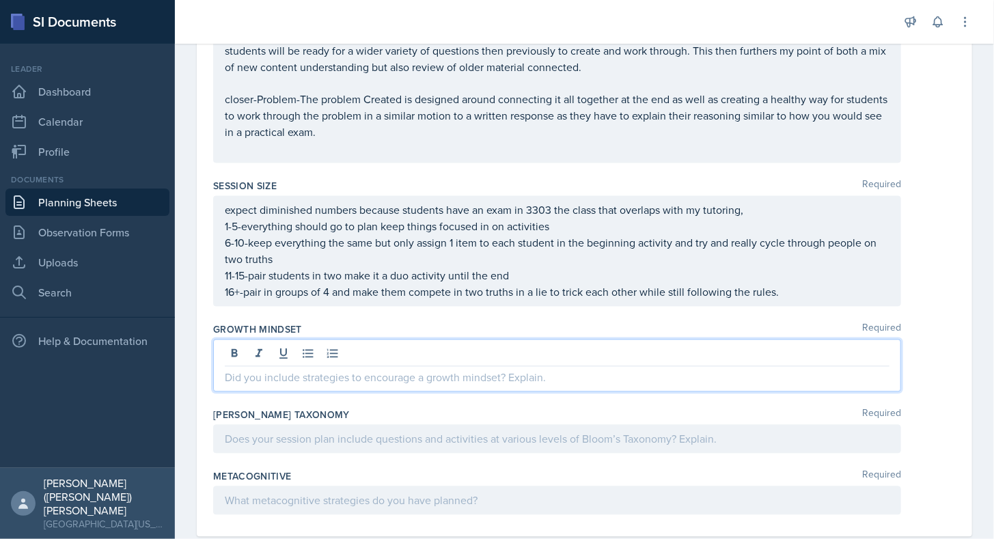
scroll to position [1125, 0]
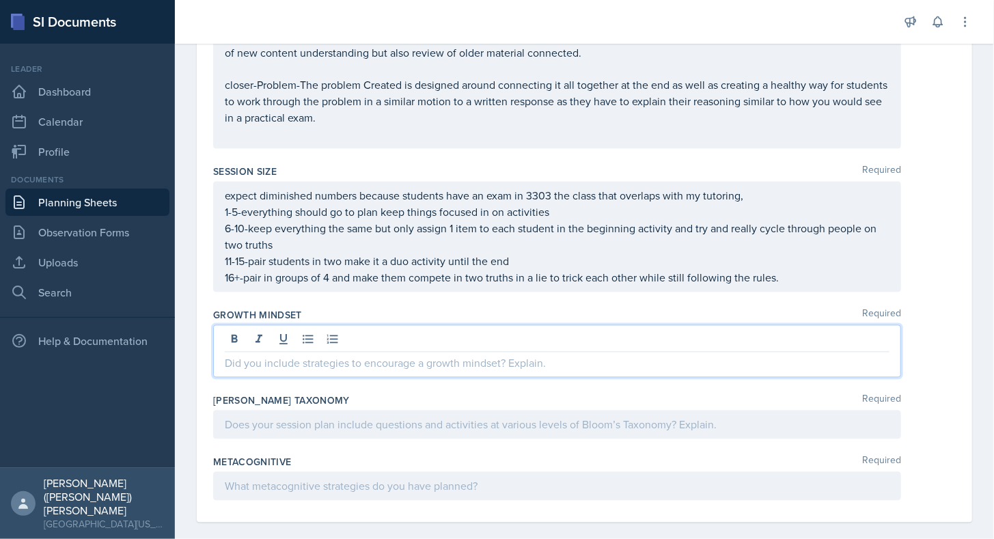
click at [313, 355] on p at bounding box center [557, 363] width 665 height 16
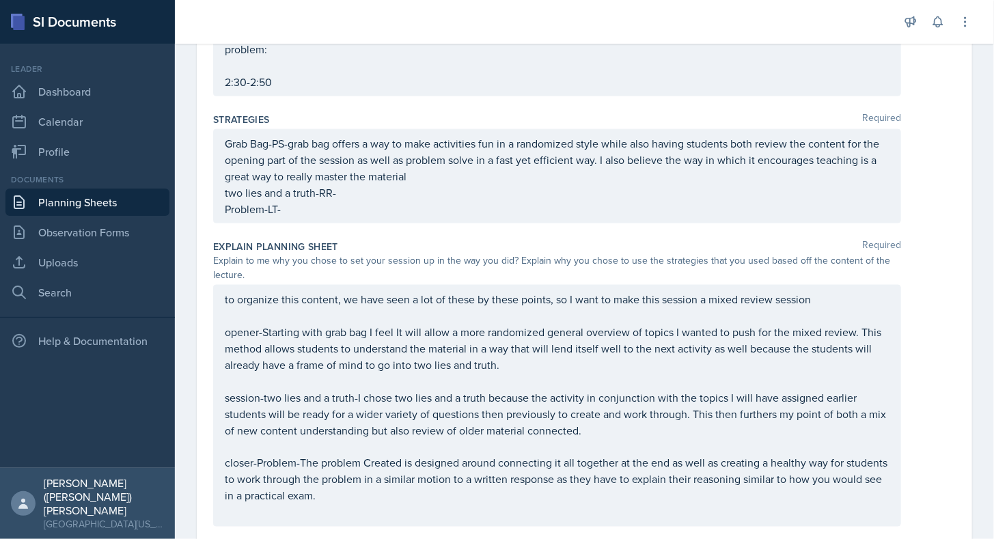
click at [346, 201] on p "two lies and a truth-RR-" at bounding box center [557, 192] width 665 height 16
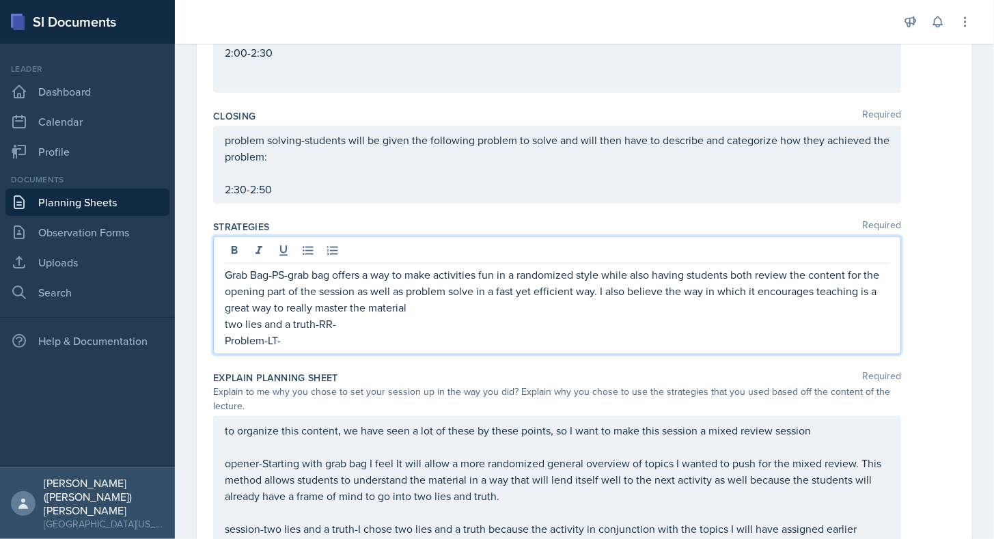
scroll to position [630, 0]
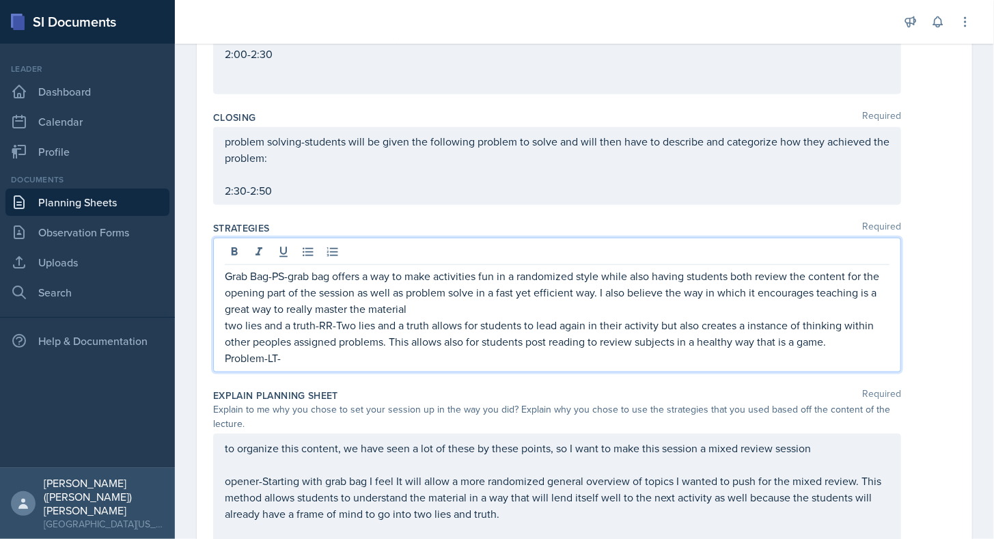
click at [430, 356] on p "Problem-LT-" at bounding box center [557, 358] width 665 height 16
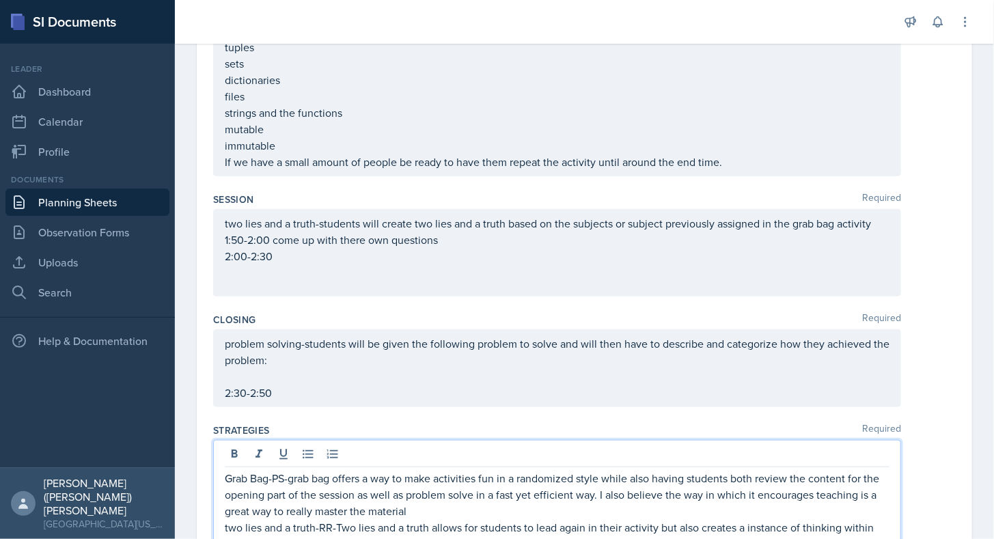
scroll to position [451, 0]
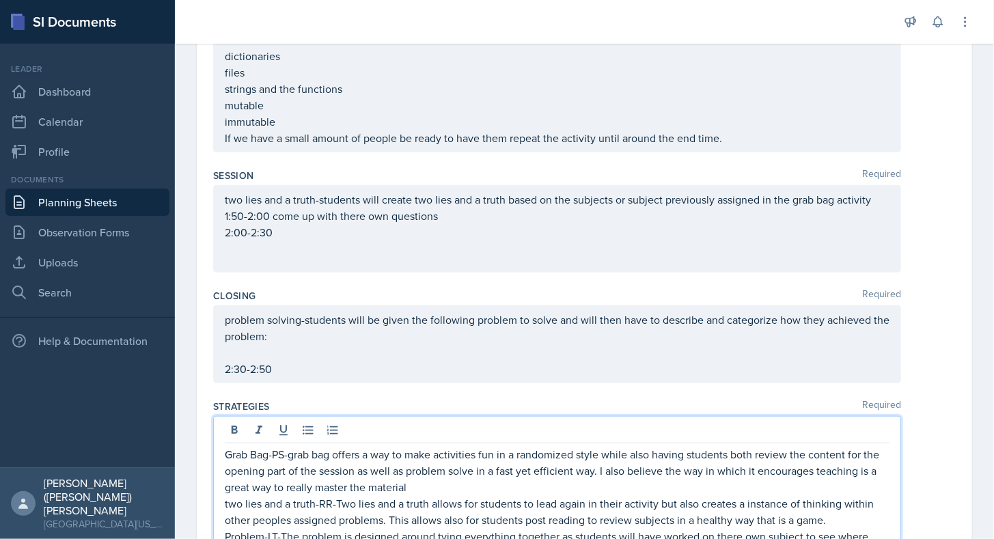
click at [394, 361] on p at bounding box center [557, 352] width 665 height 16
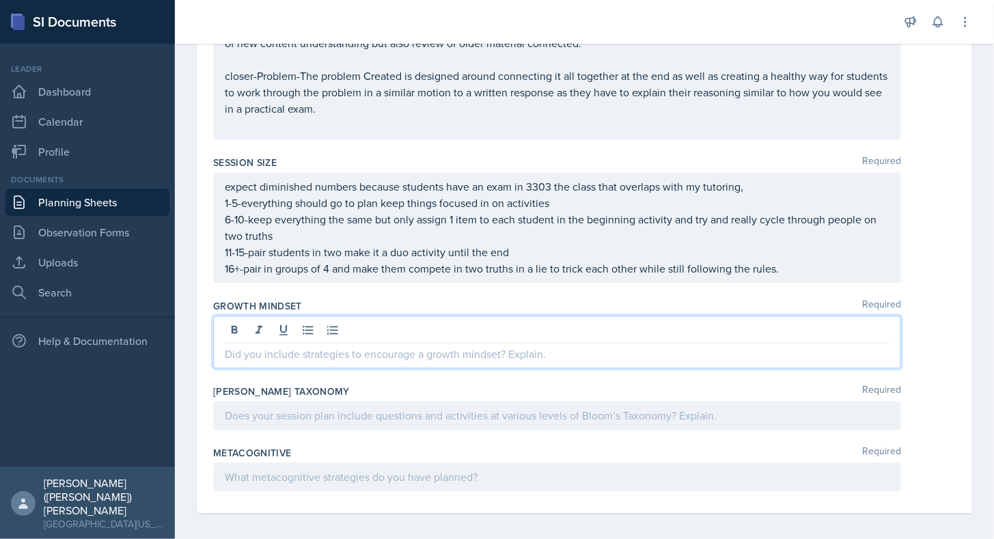
click at [389, 346] on p at bounding box center [557, 354] width 665 height 16
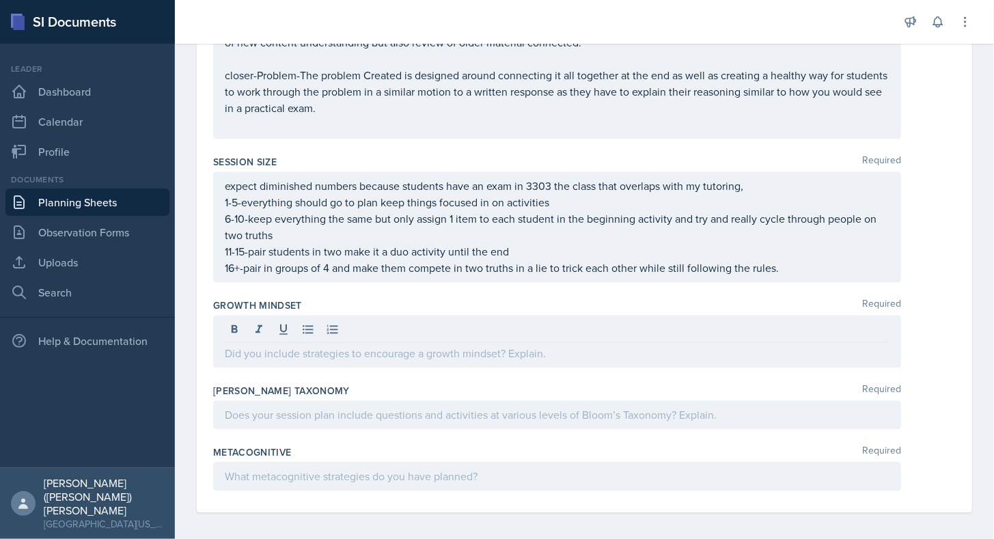
click at [302, 357] on div at bounding box center [557, 342] width 688 height 53
click at [314, 361] on div at bounding box center [557, 342] width 688 height 53
click at [342, 359] on div at bounding box center [557, 342] width 688 height 53
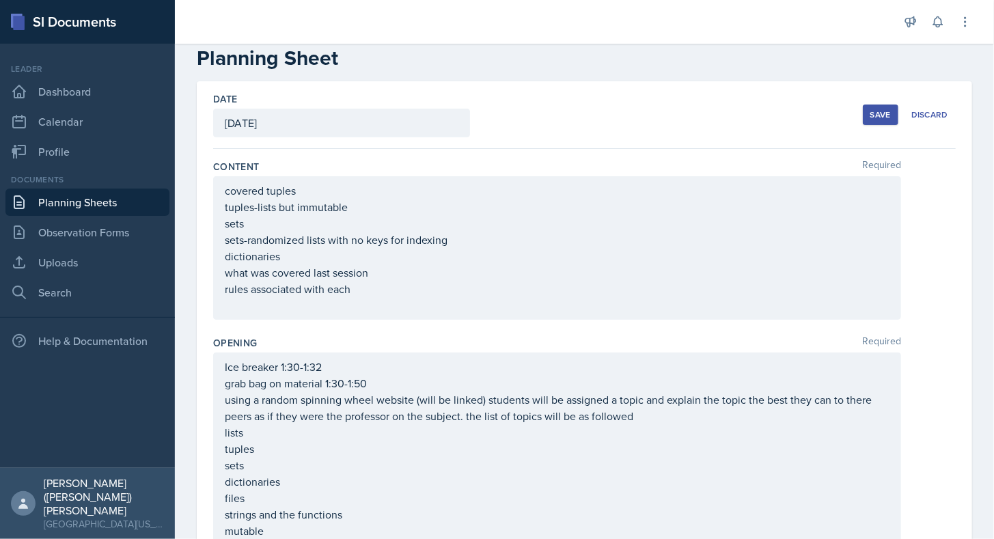
scroll to position [0, 0]
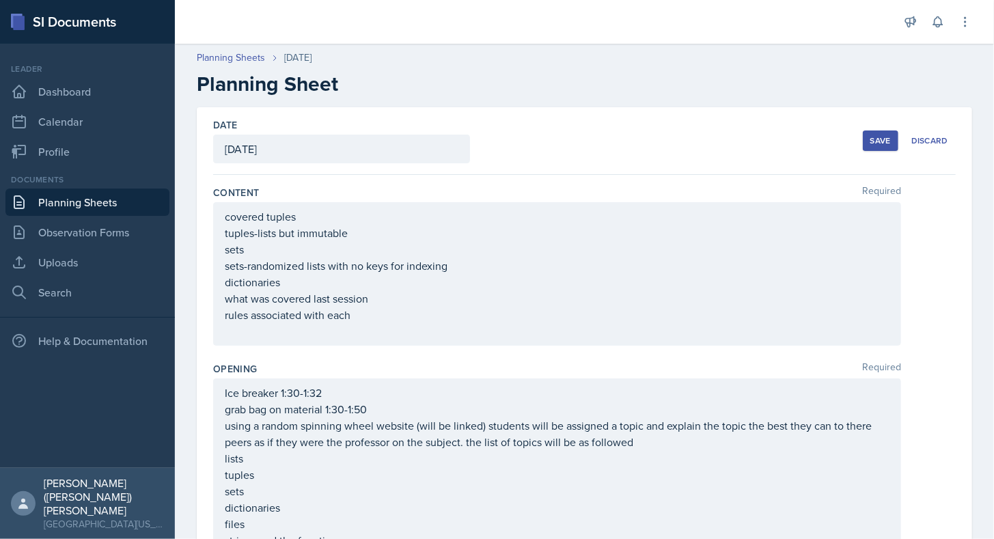
click at [877, 142] on div "Save" at bounding box center [880, 140] width 20 height 11
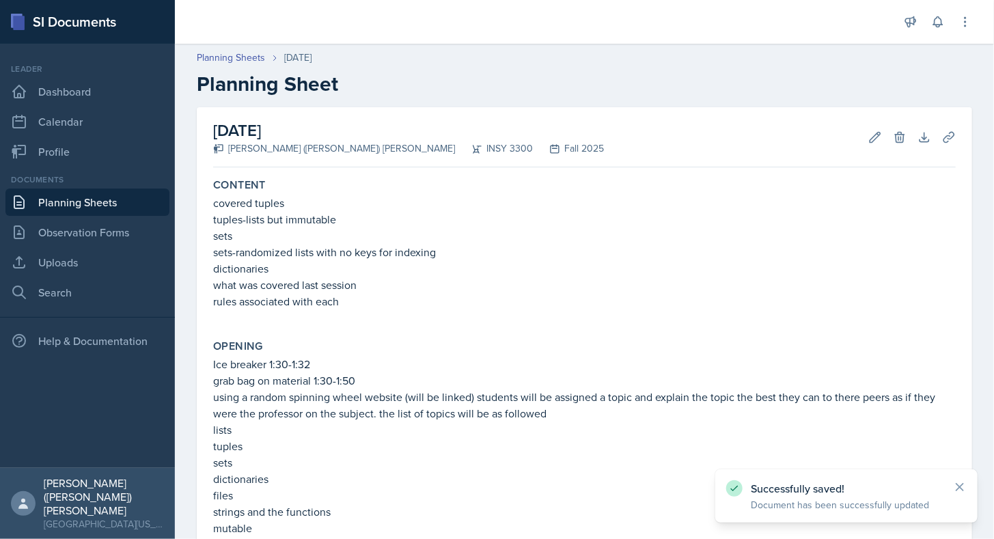
drag, startPoint x: 673, startPoint y: 188, endPoint x: 679, endPoint y: -37, distance: 224.8
